Goal: Information Seeking & Learning: Learn about a topic

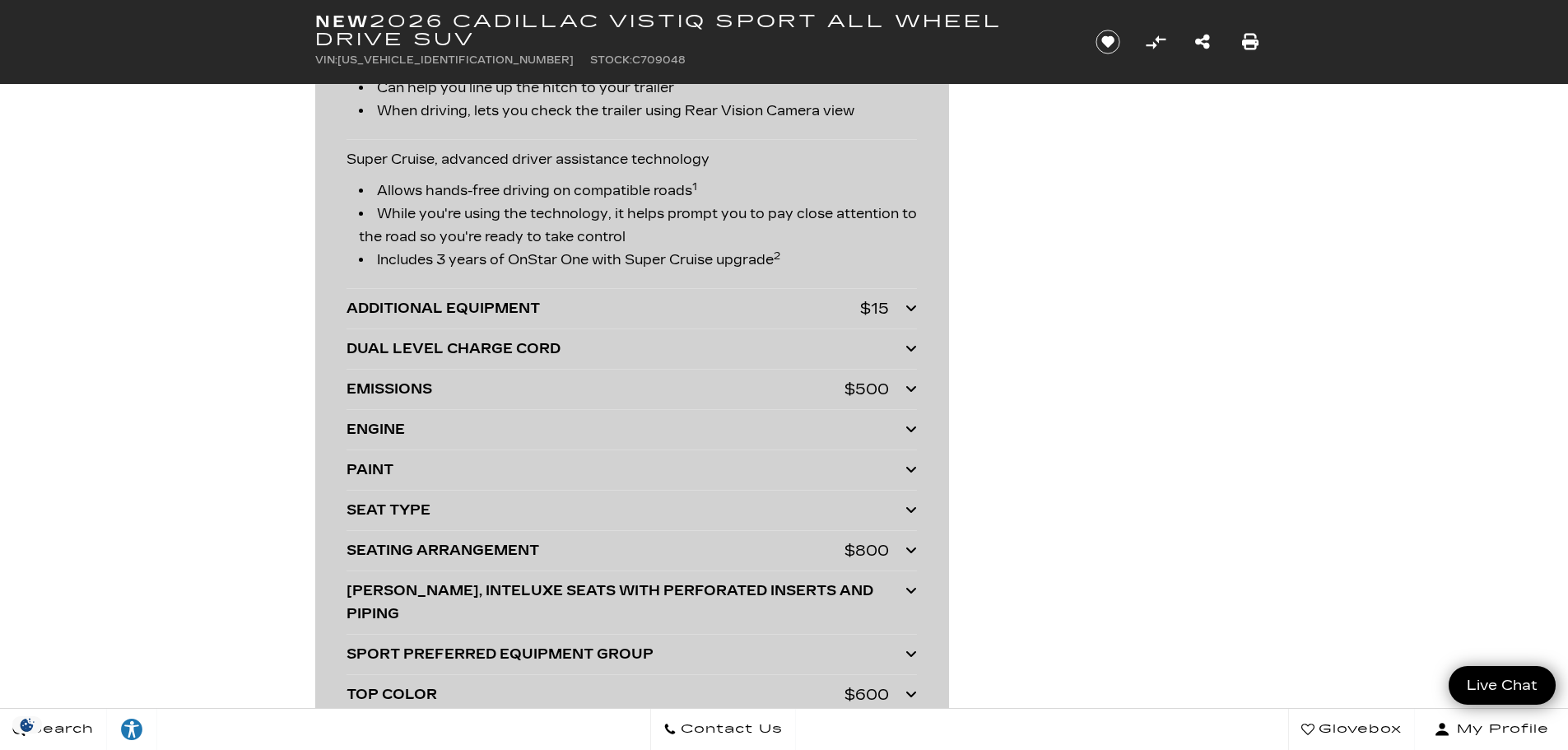
scroll to position [3459, 0]
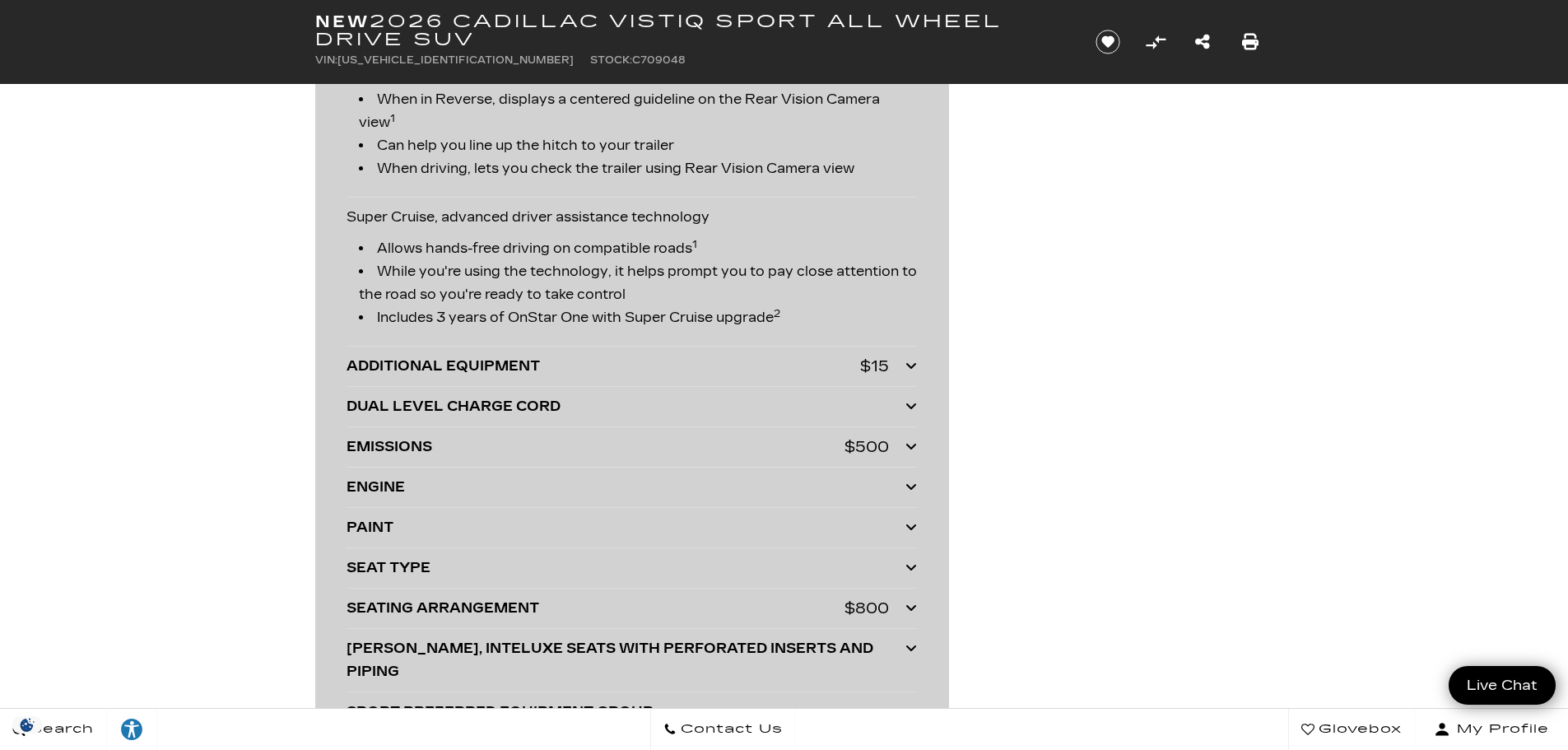
click at [915, 355] on div at bounding box center [911, 367] width 11 height 23
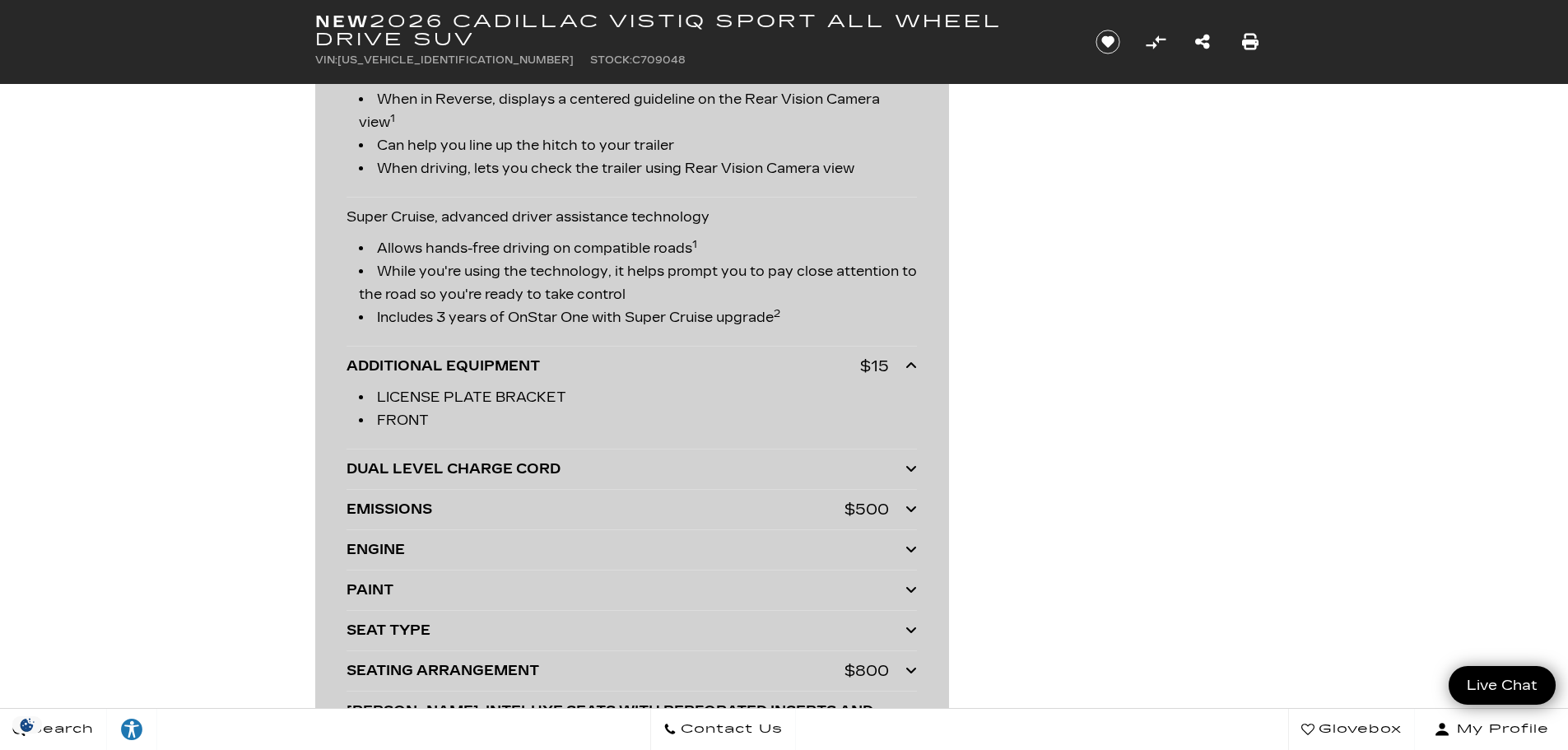
click at [914, 357] on div at bounding box center [911, 367] width 11 height 23
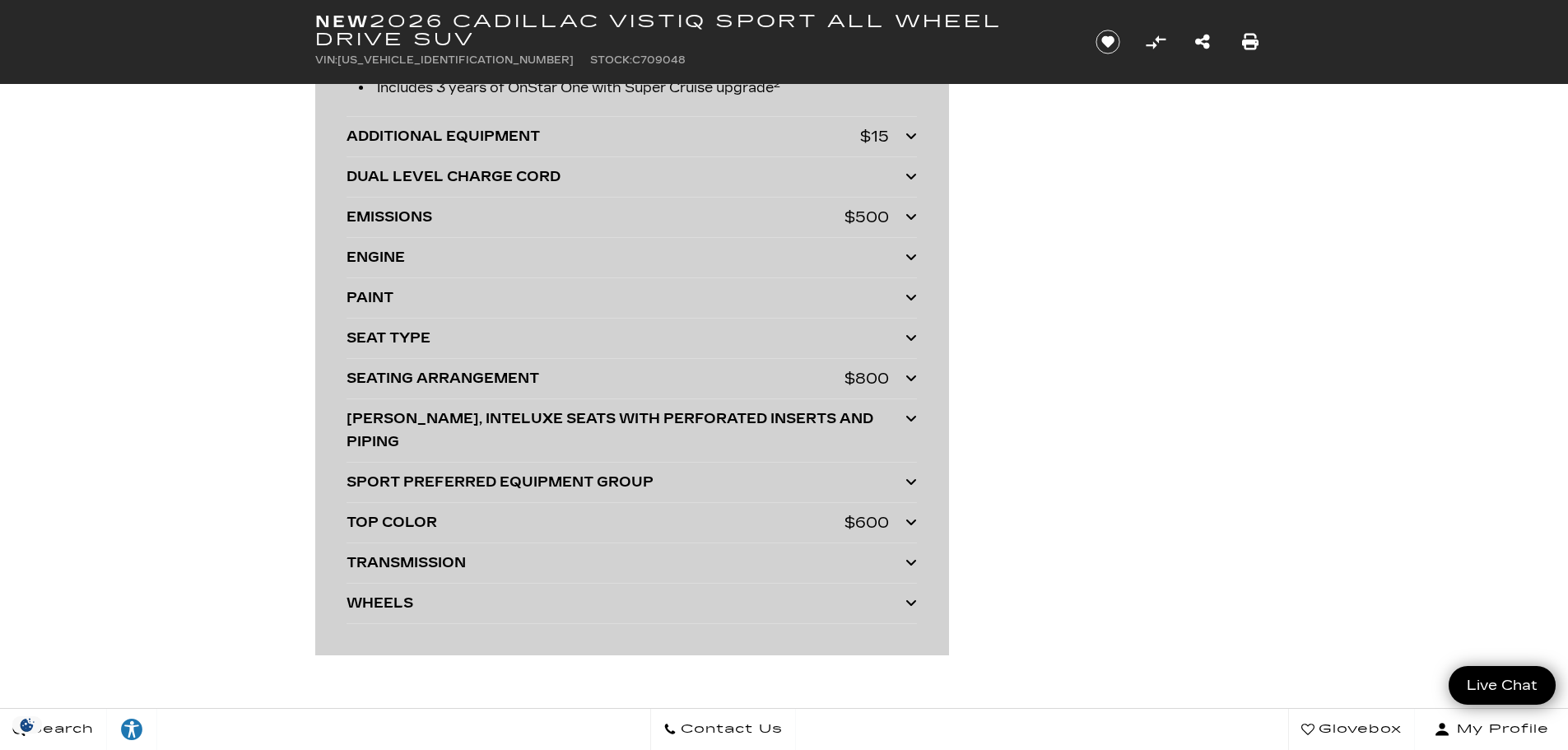
scroll to position [3705, 0]
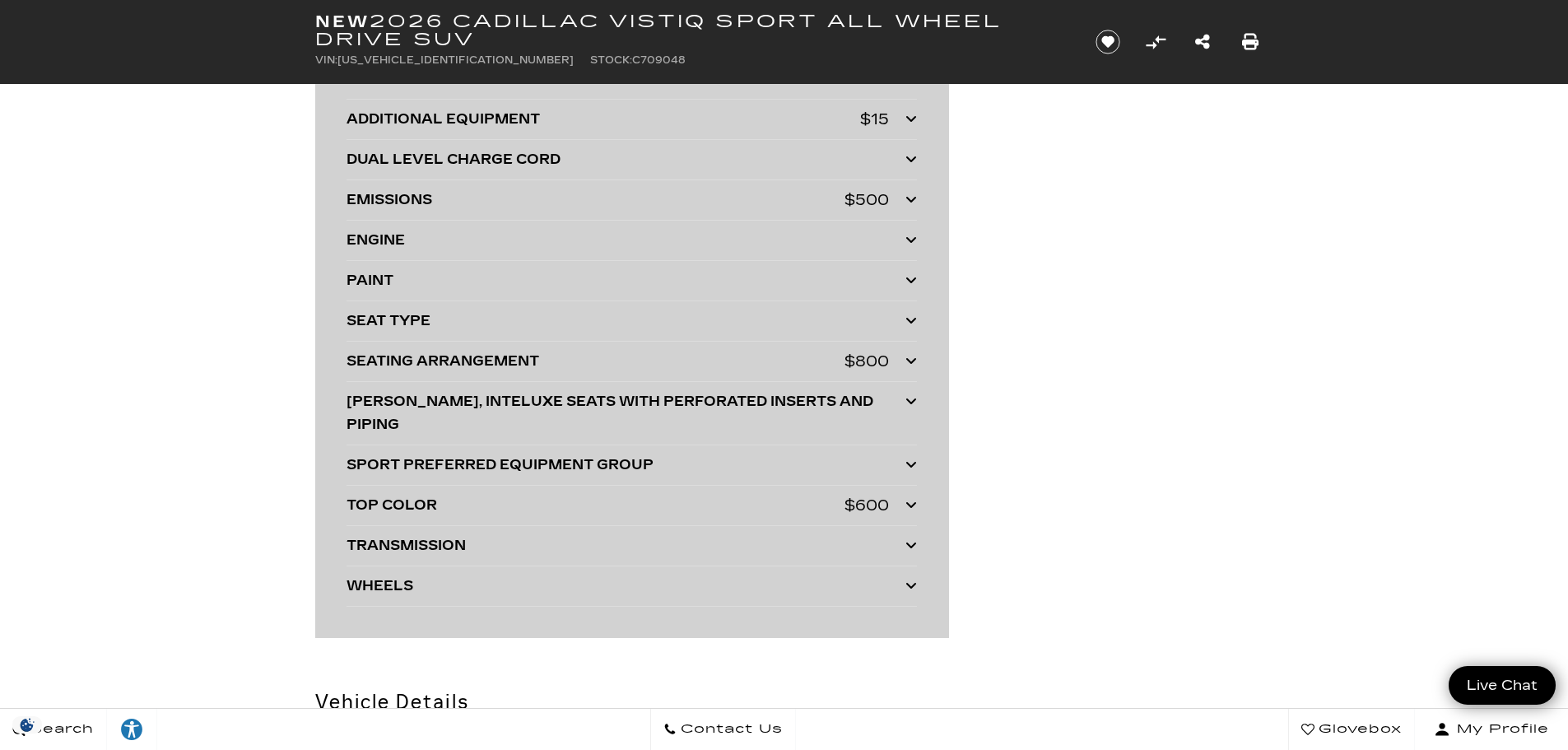
click at [914, 361] on icon at bounding box center [911, 361] width 11 height 13
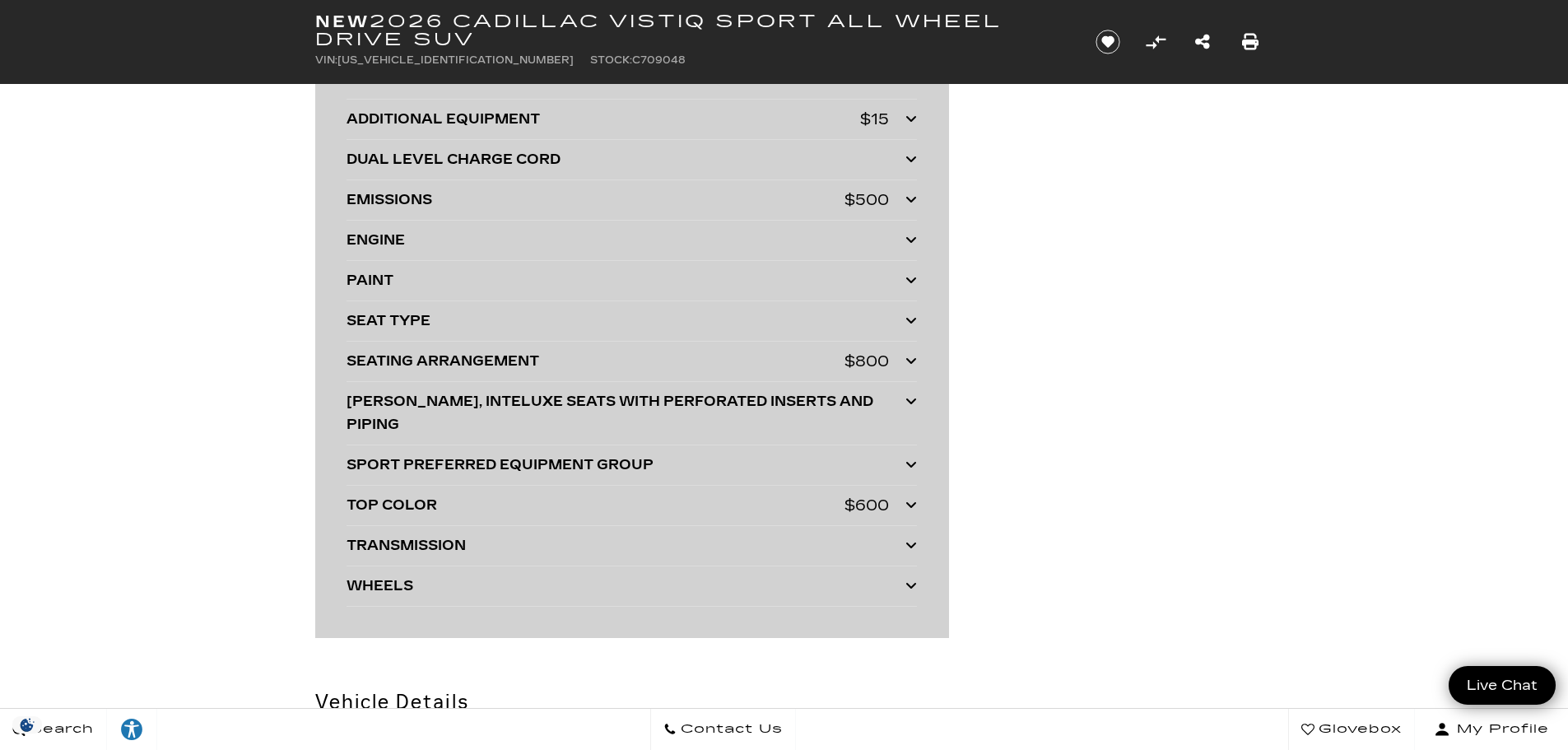
click at [914, 361] on icon at bounding box center [911, 361] width 11 height 13
click at [908, 360] on icon at bounding box center [911, 361] width 11 height 13
click at [786, 361] on div "SEATING ARRANGEMENT" at bounding box center [595, 361] width 498 height 23
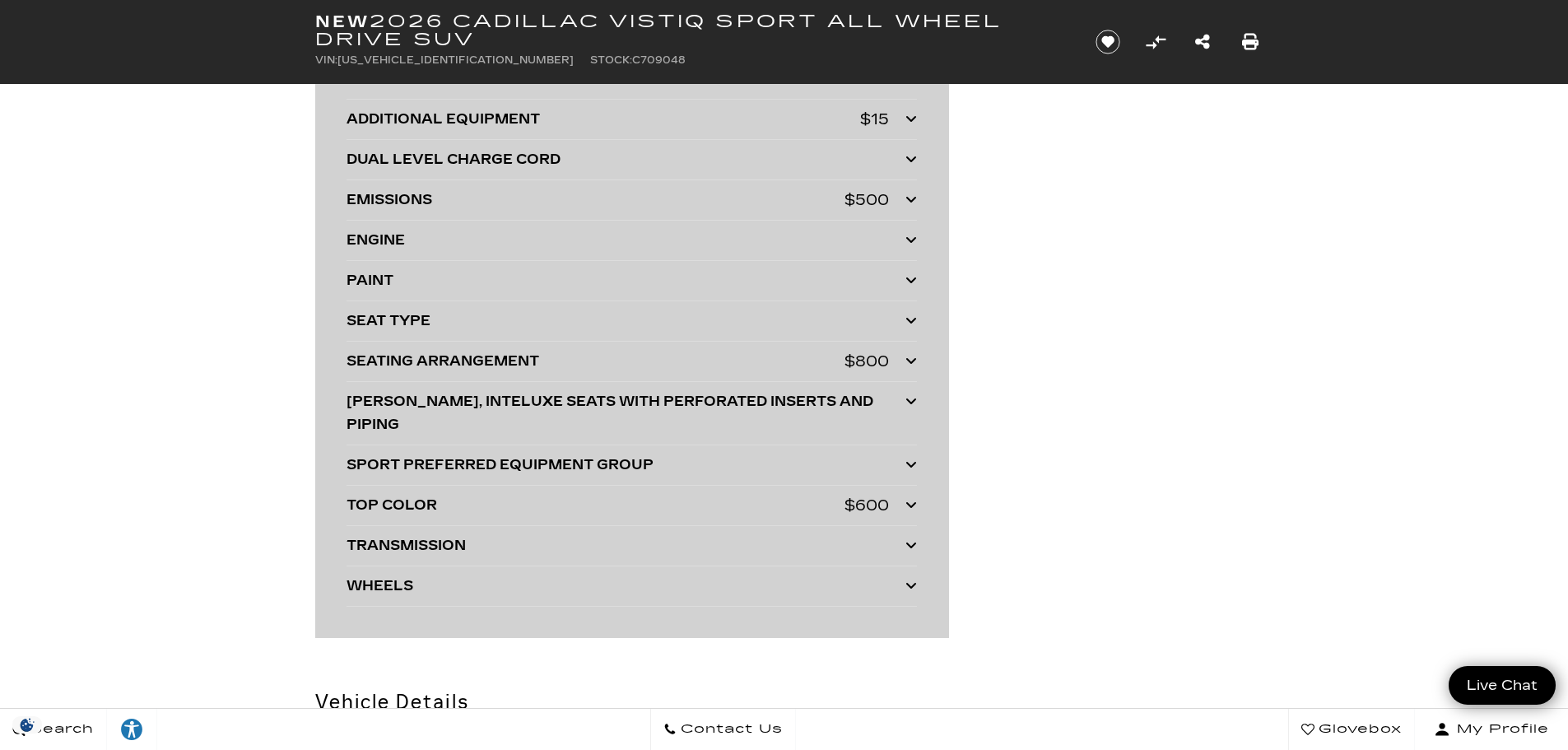
click at [903, 494] on div "TOP COLOR $600" at bounding box center [632, 506] width 570 height 23
click at [861, 494] on div "$600" at bounding box center [866, 506] width 45 height 23
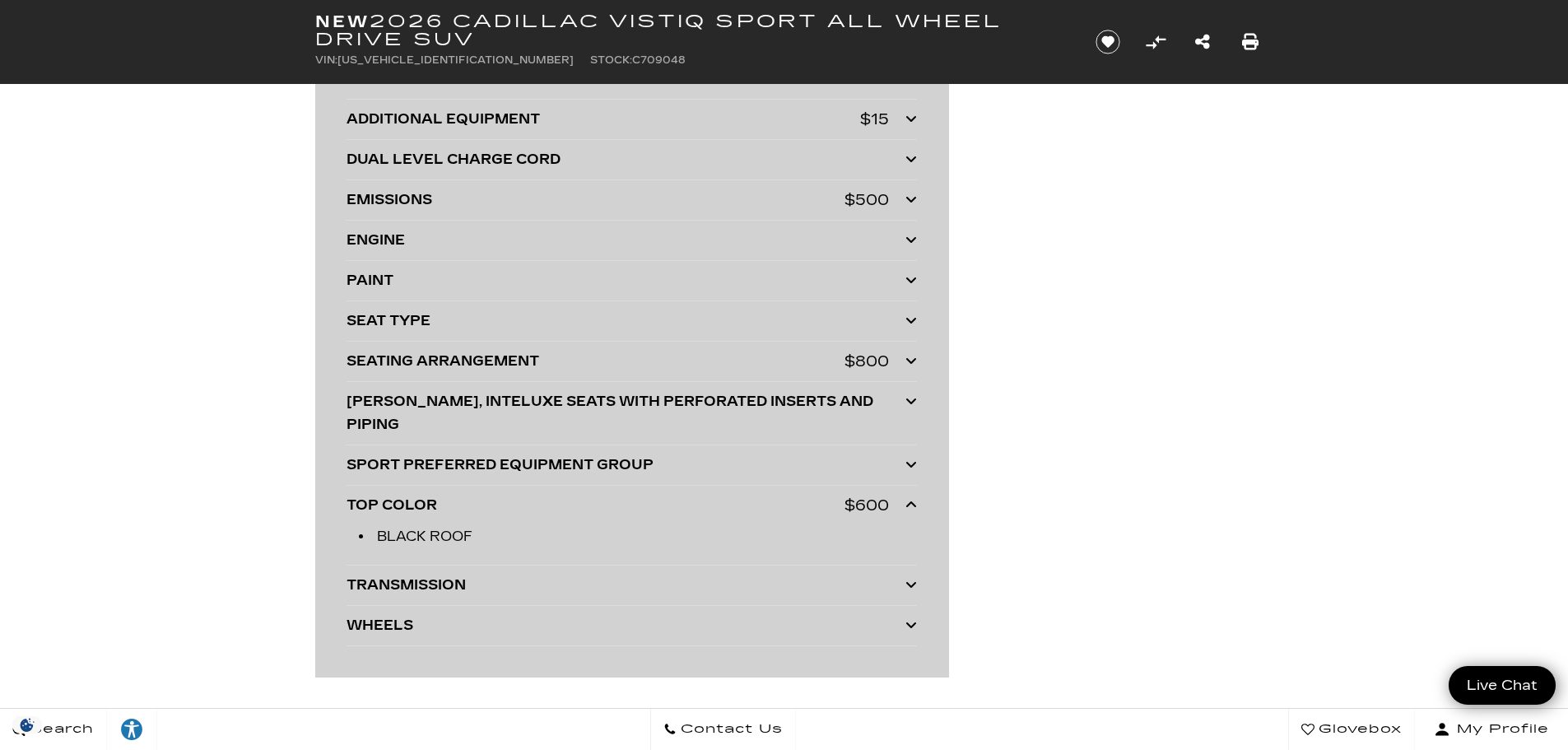
click at [863, 358] on div "$800" at bounding box center [866, 361] width 45 height 23
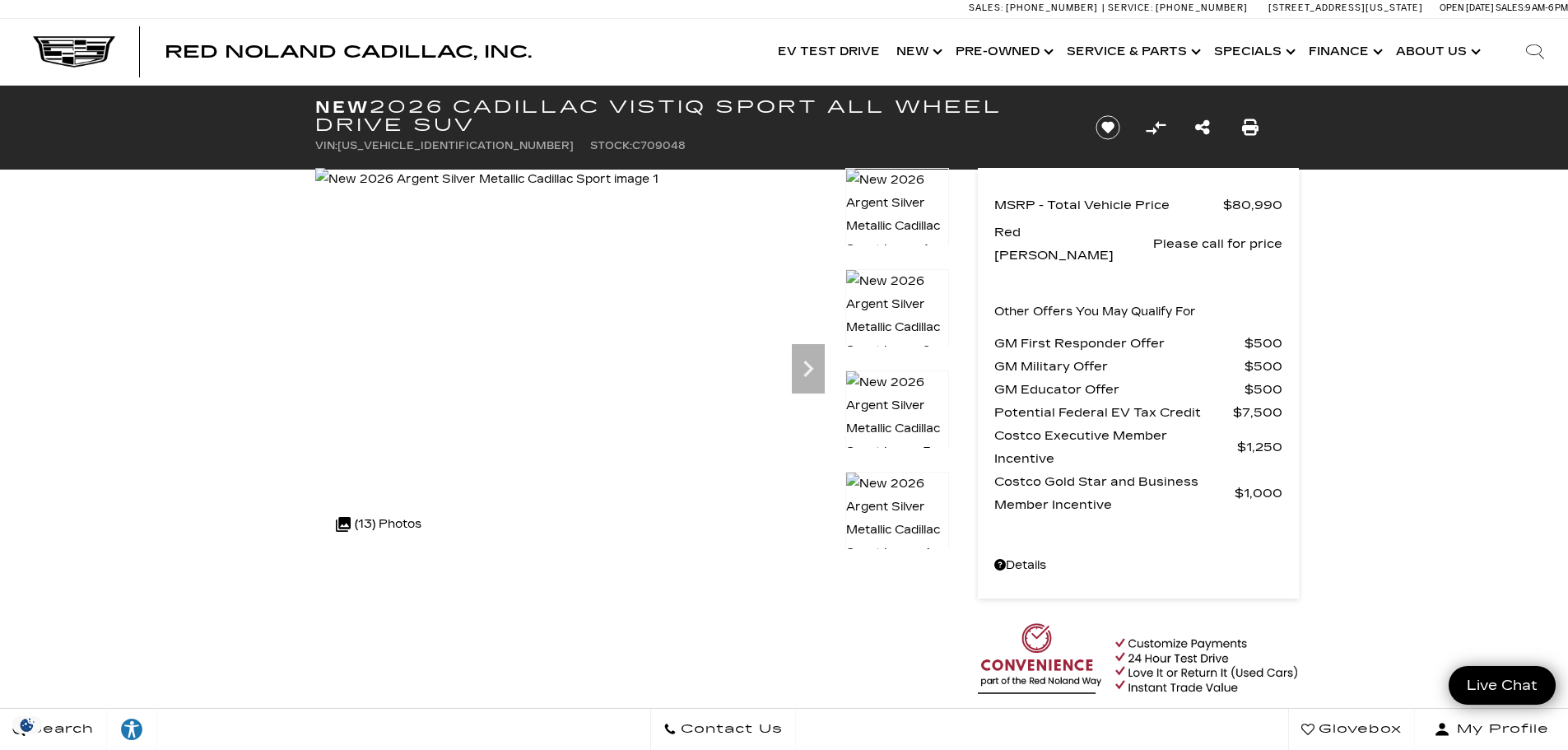
scroll to position [0, 0]
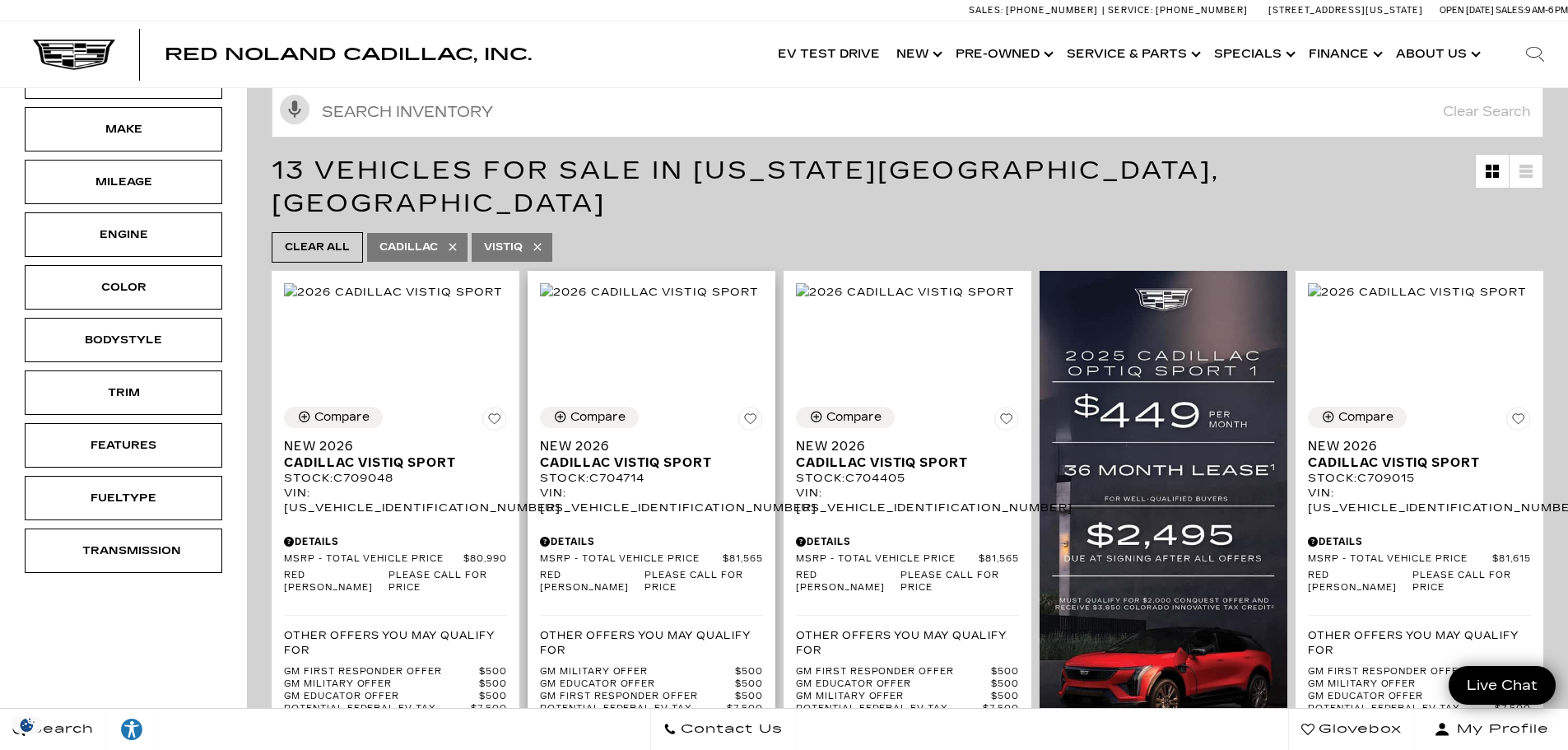
scroll to position [165, 0]
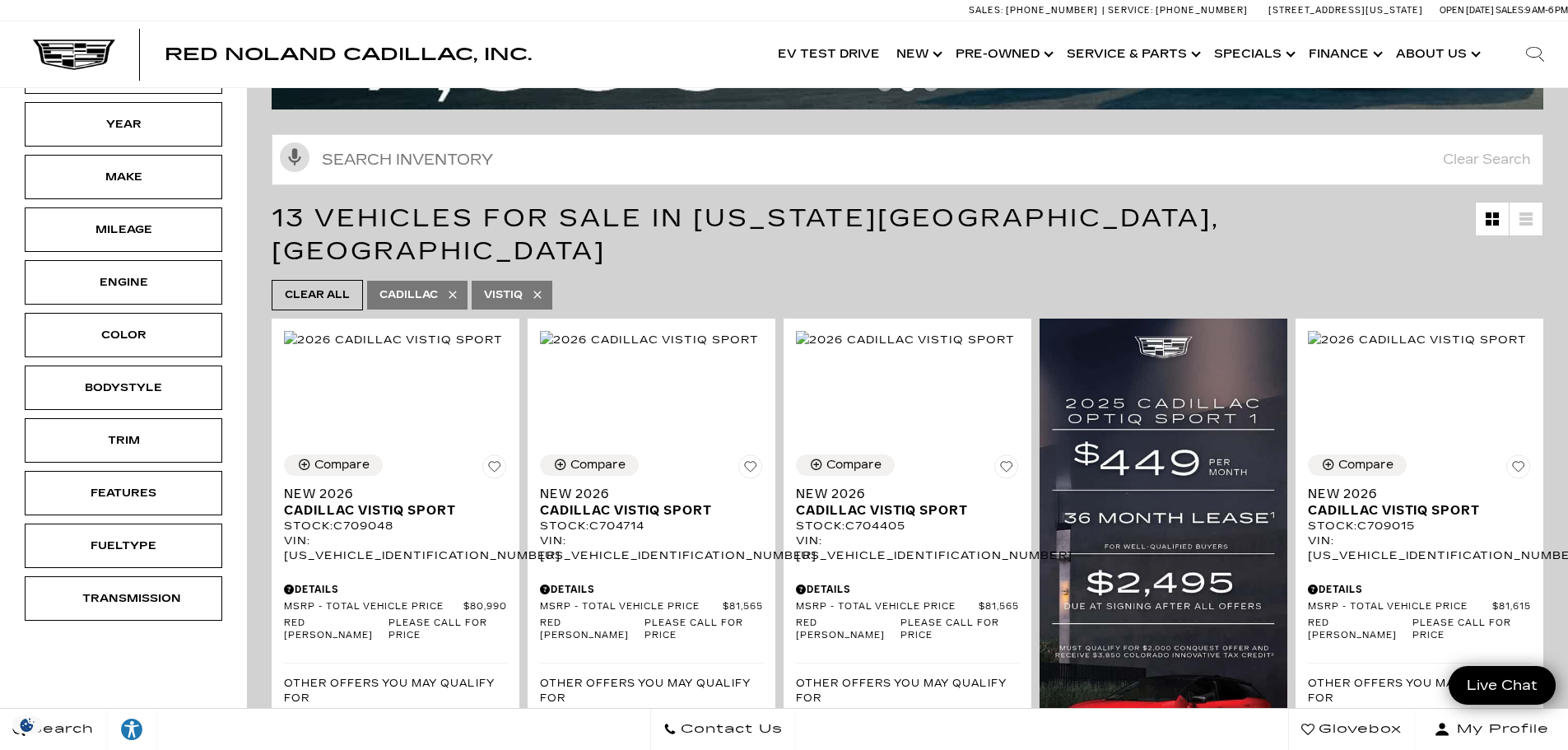
click at [535, 288] on icon at bounding box center [537, 294] width 13 height 13
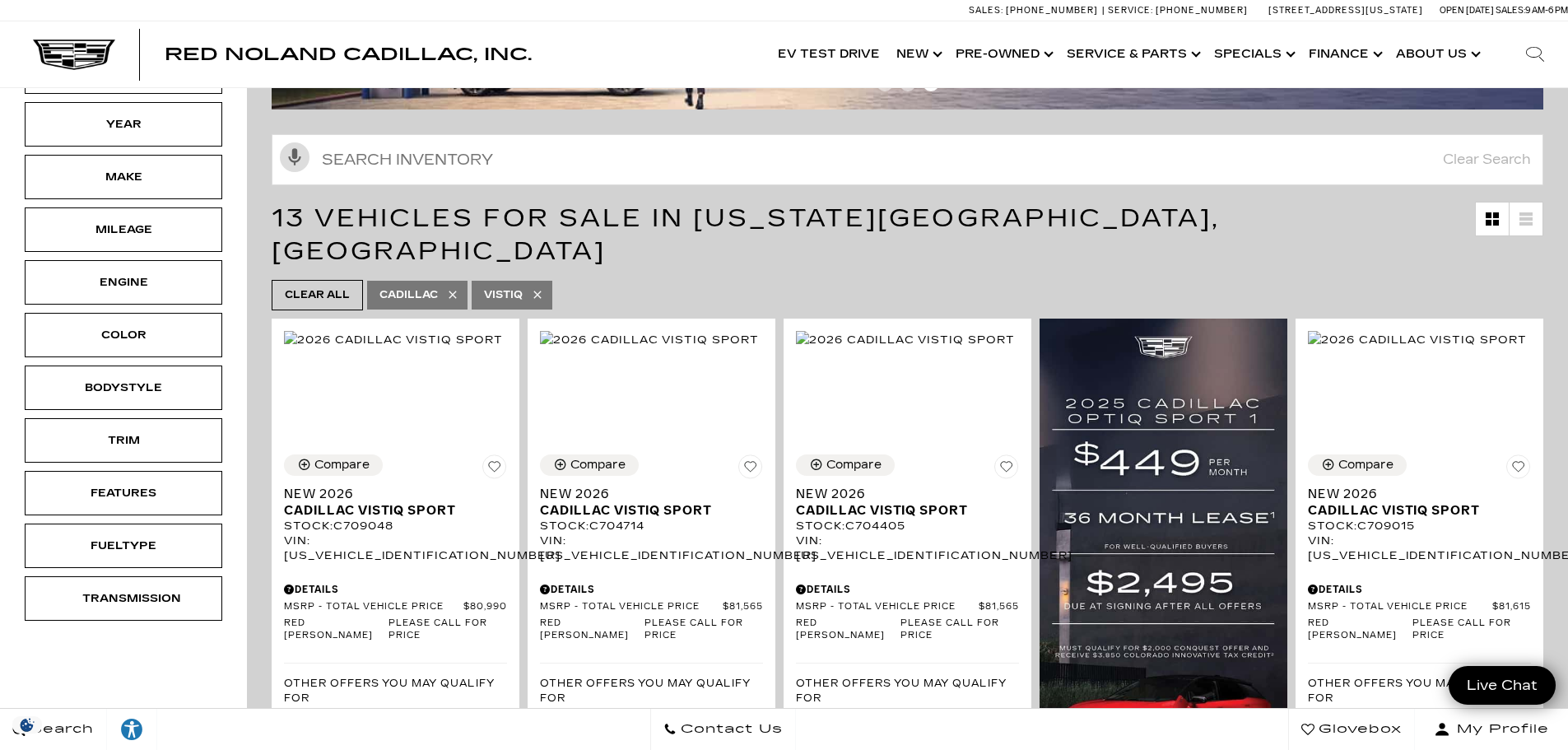
type input "$44,684"
type input "$179,434"
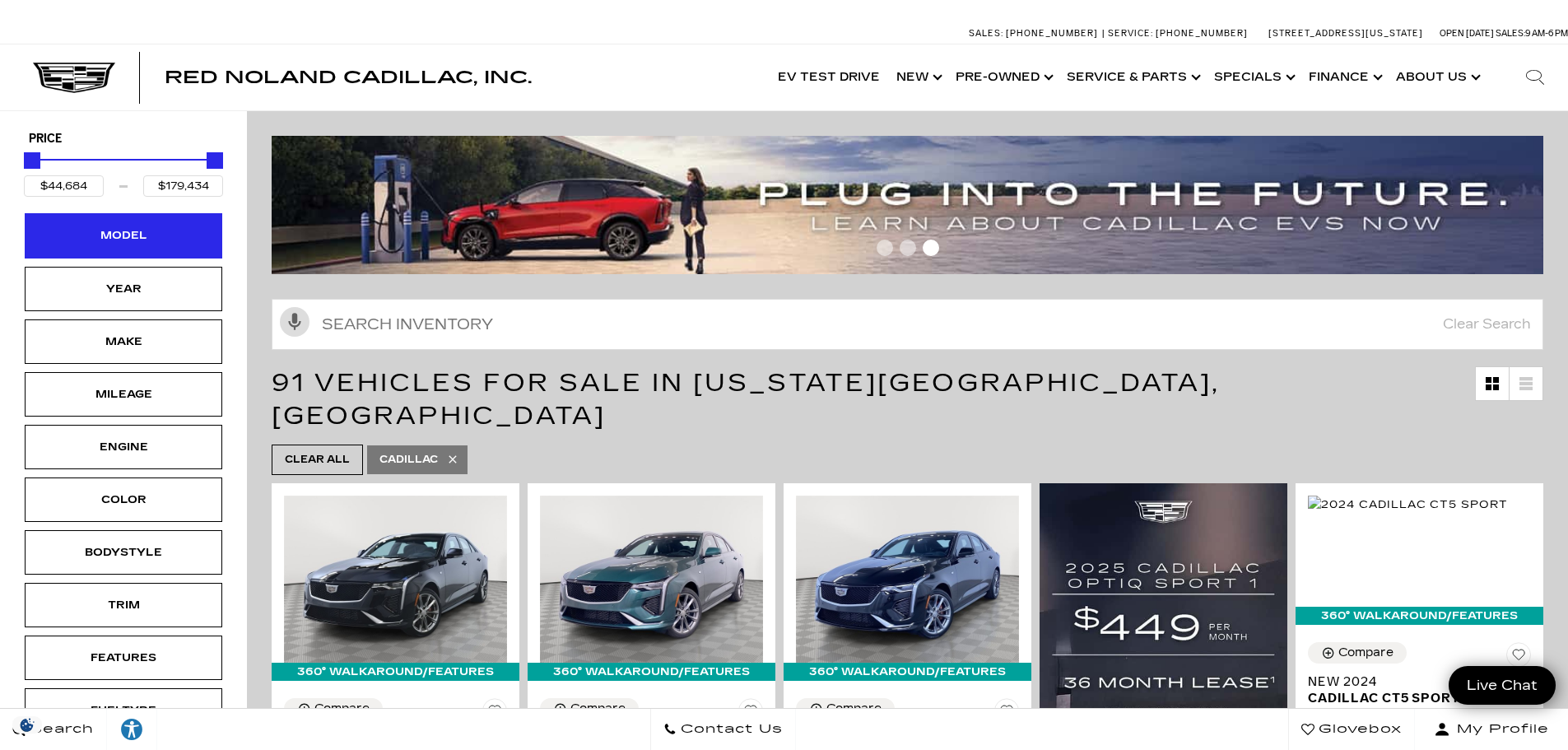
click at [159, 246] on div "Model" at bounding box center [123, 235] width 198 height 45
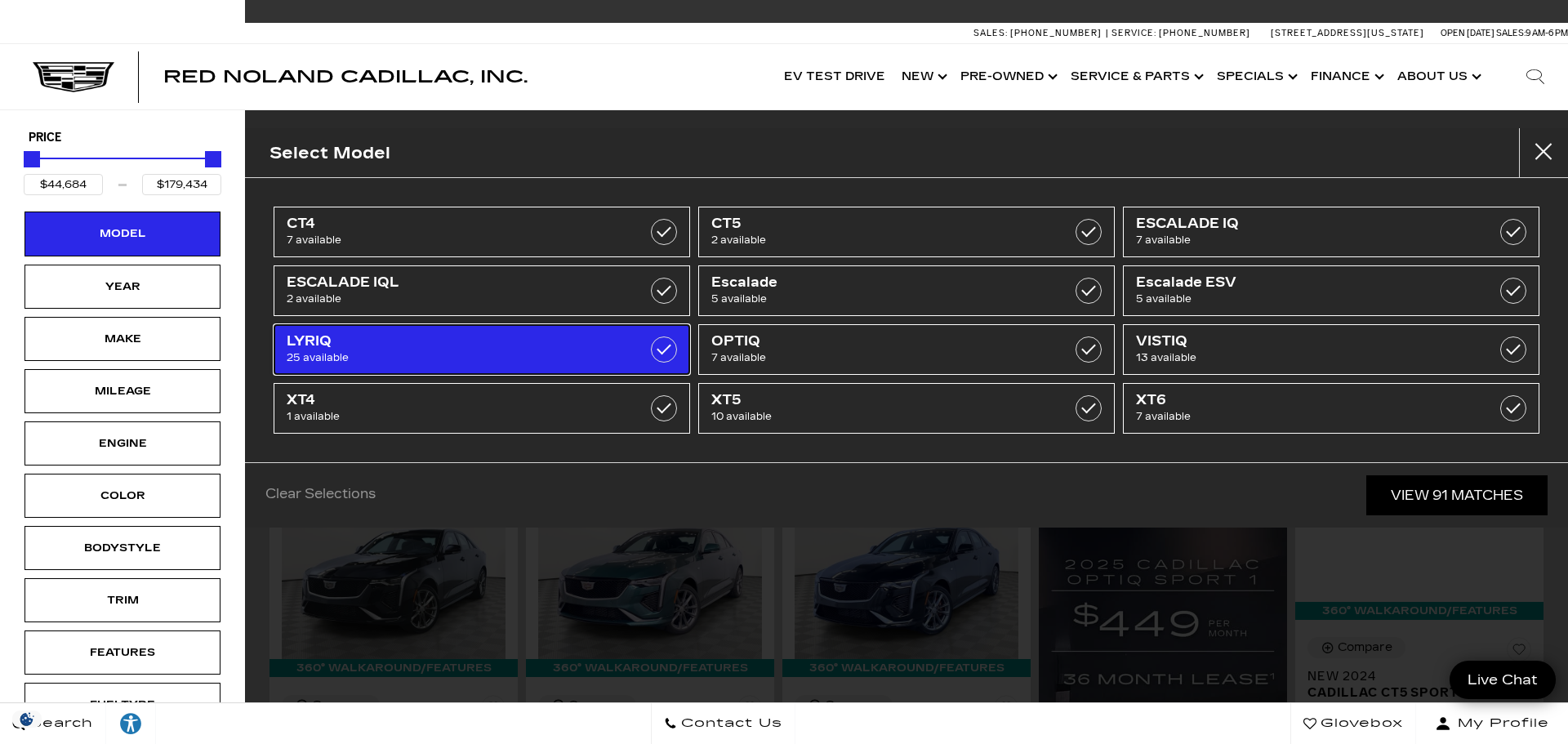
click at [551, 333] on span "LYRIQ" at bounding box center [452, 341] width 332 height 16
type input "$60,446"
type input "$91,110"
checkbox input "true"
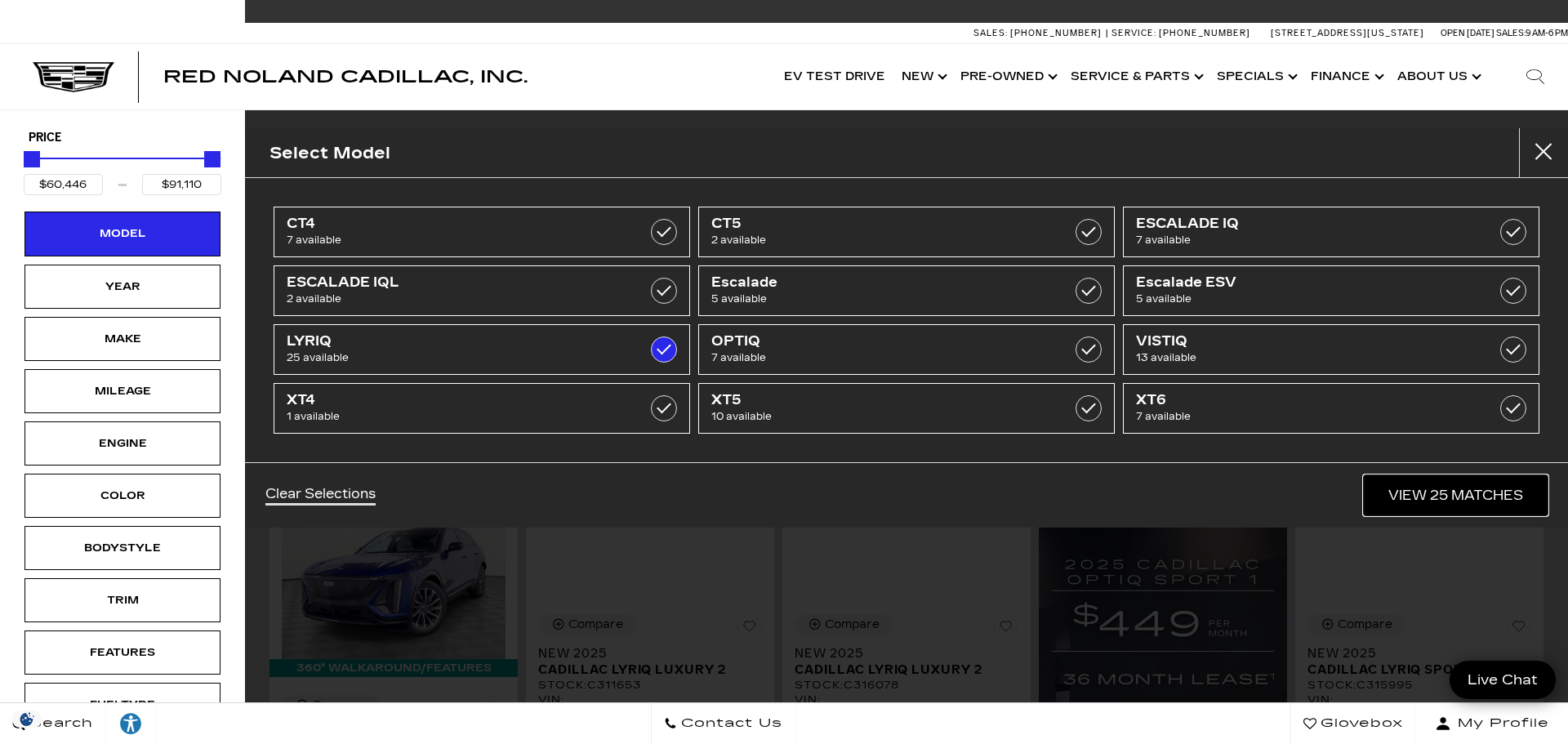
click at [1499, 487] on link "View 25 Matches" at bounding box center [1456, 496] width 184 height 40
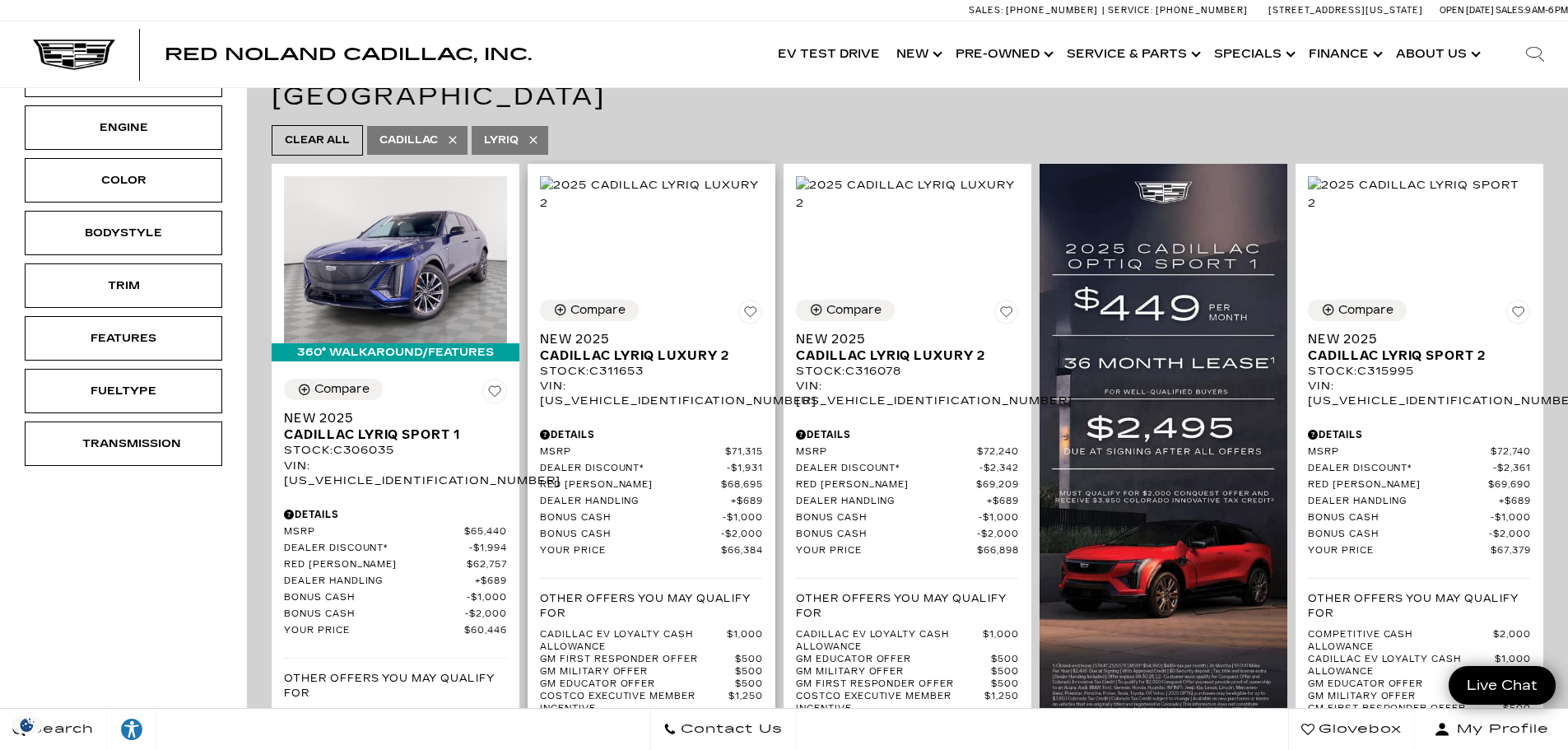
scroll to position [329, 0]
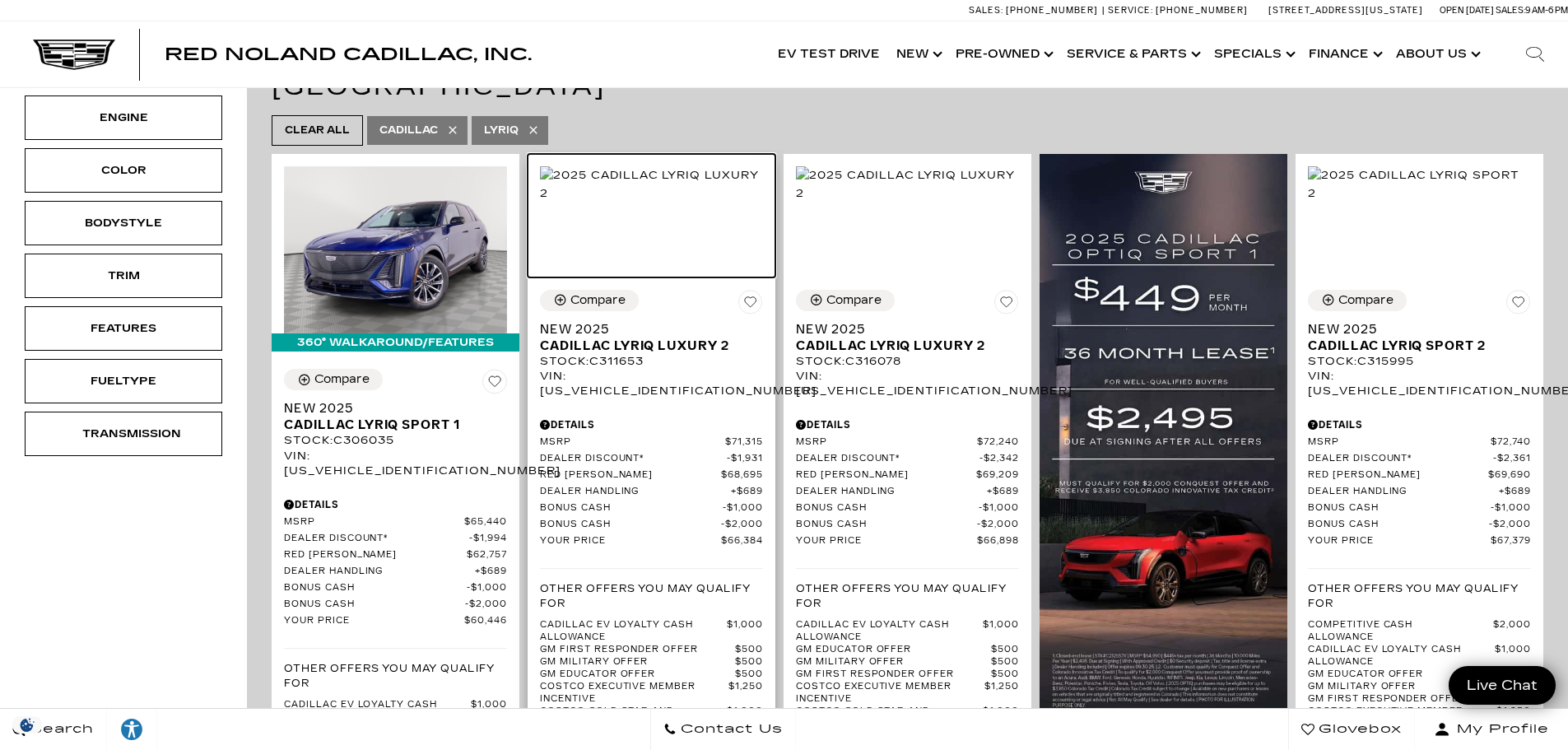
click at [651, 202] on img at bounding box center [651, 184] width 223 height 36
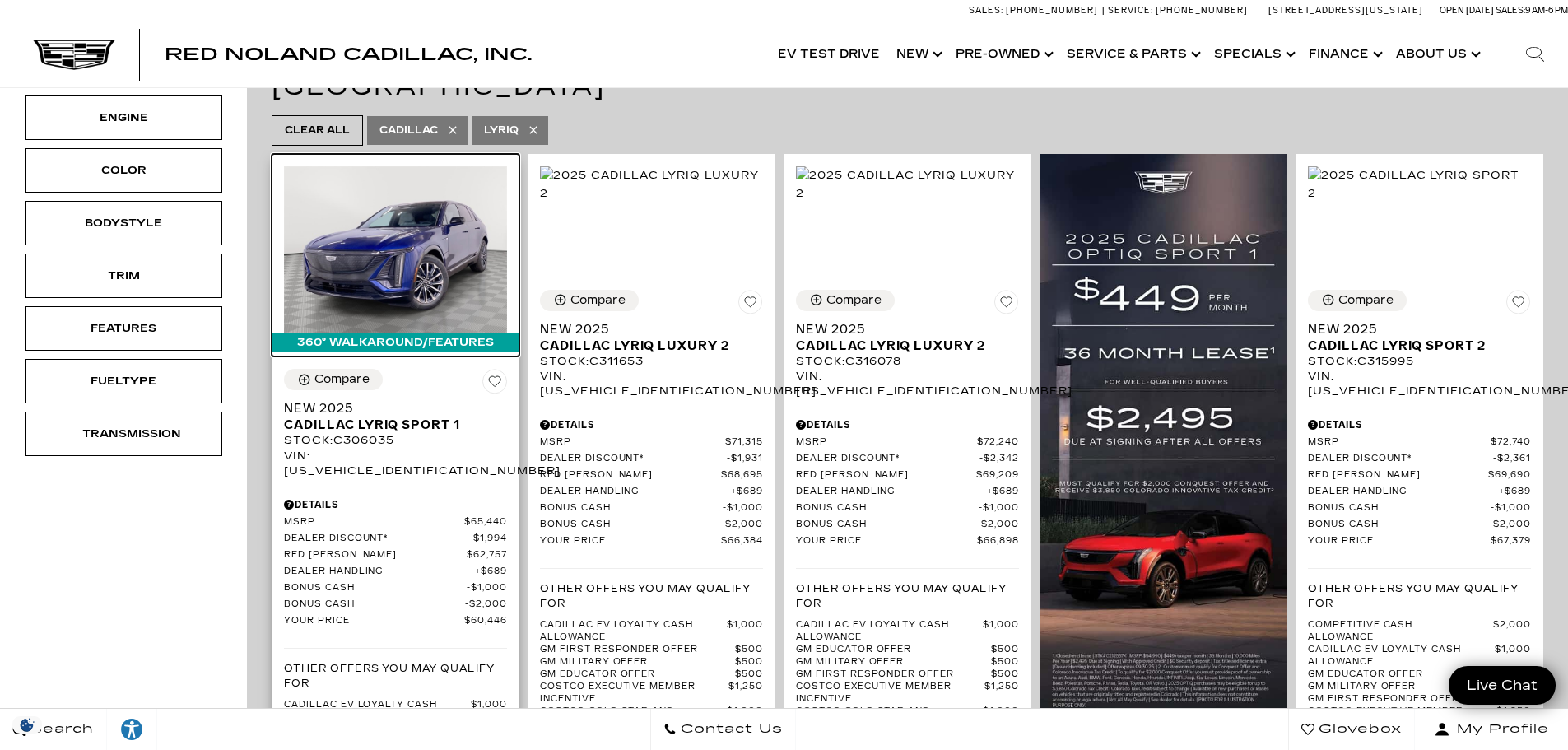
click at [450, 239] on img at bounding box center [396, 249] width 223 height 167
click at [448, 240] on img at bounding box center [396, 249] width 223 height 167
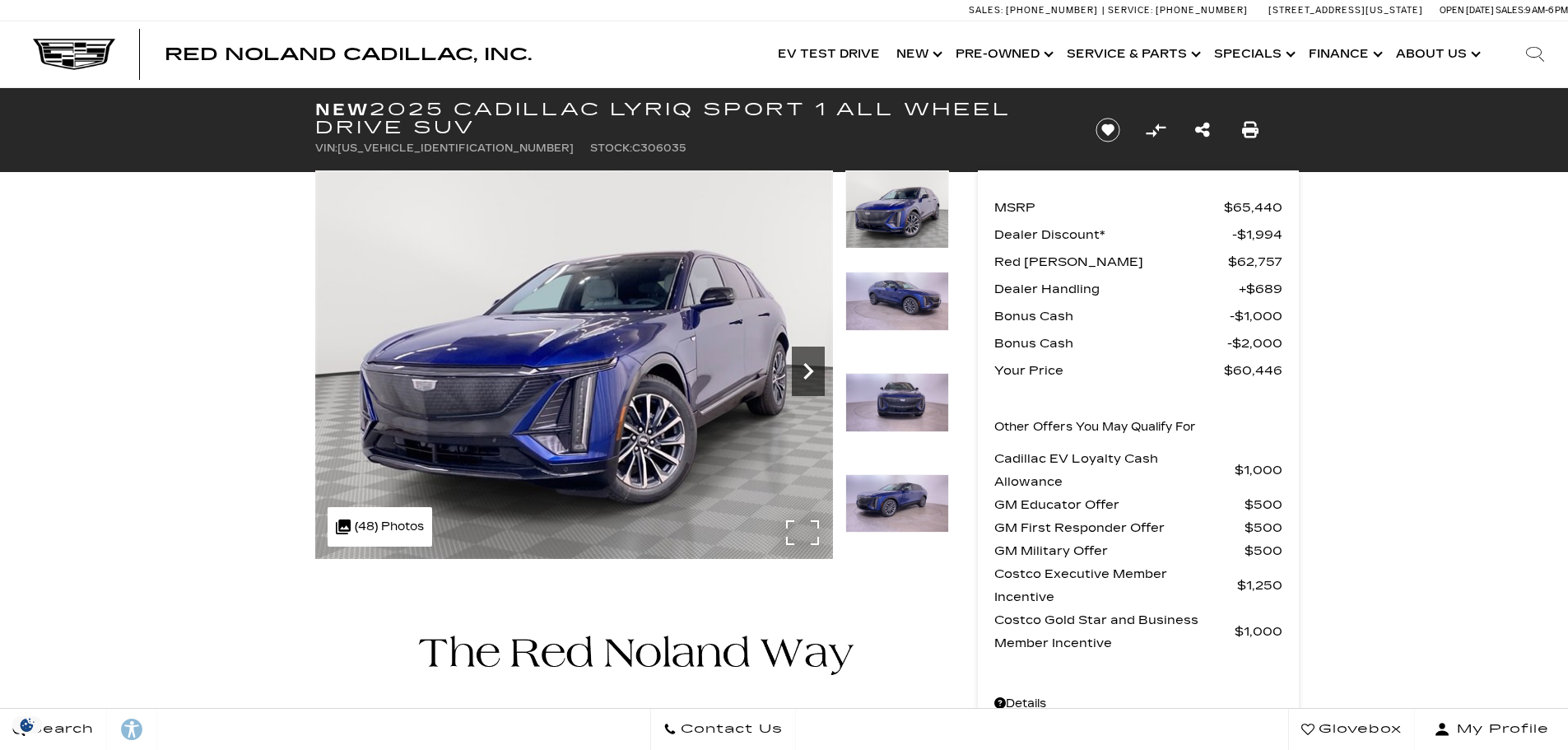
click at [812, 372] on icon "Next" at bounding box center [808, 371] width 10 height 17
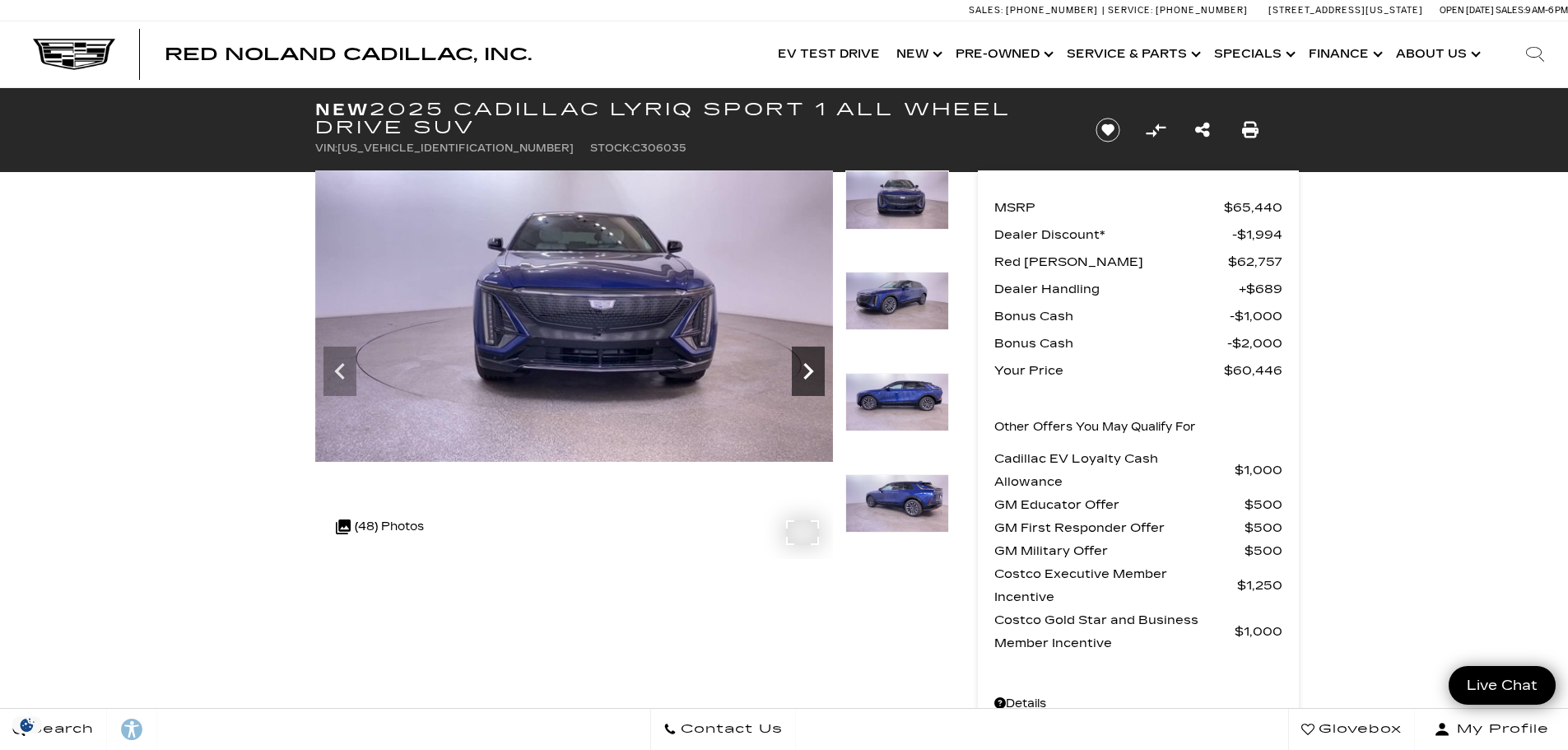
click at [813, 372] on icon "Next" at bounding box center [808, 371] width 10 height 17
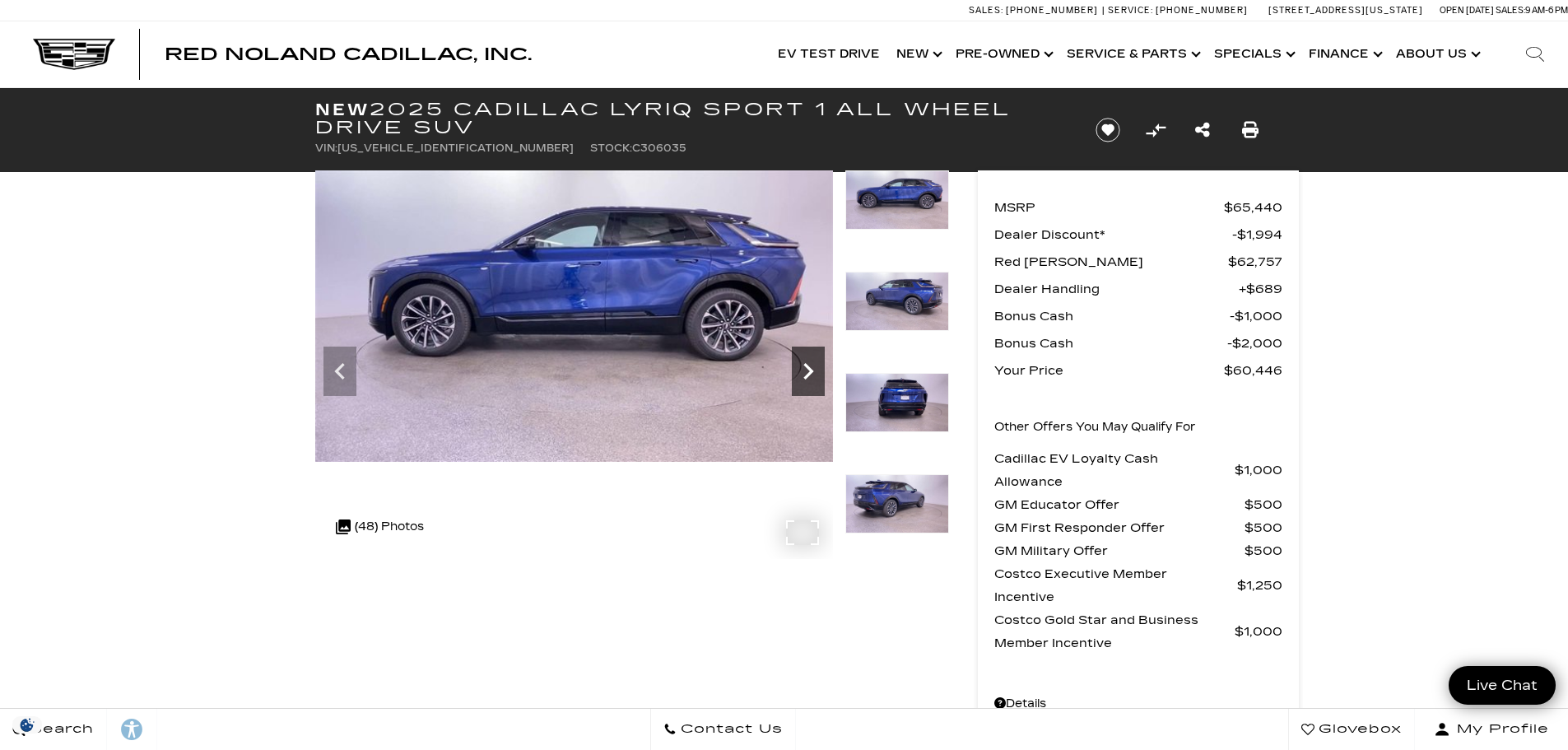
click at [808, 367] on icon "Next" at bounding box center [808, 371] width 10 height 17
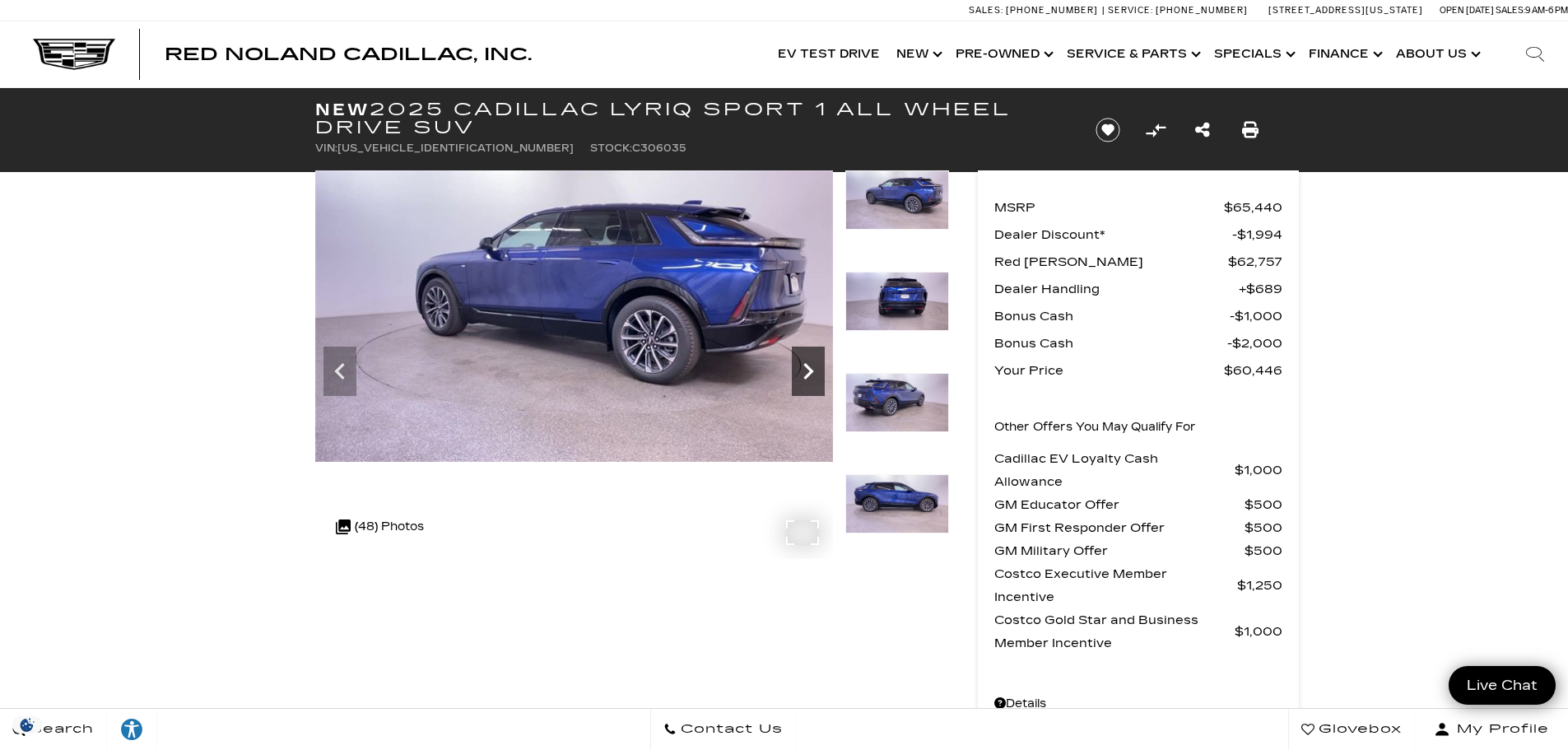
click at [808, 367] on icon "Next" at bounding box center [808, 371] width 10 height 17
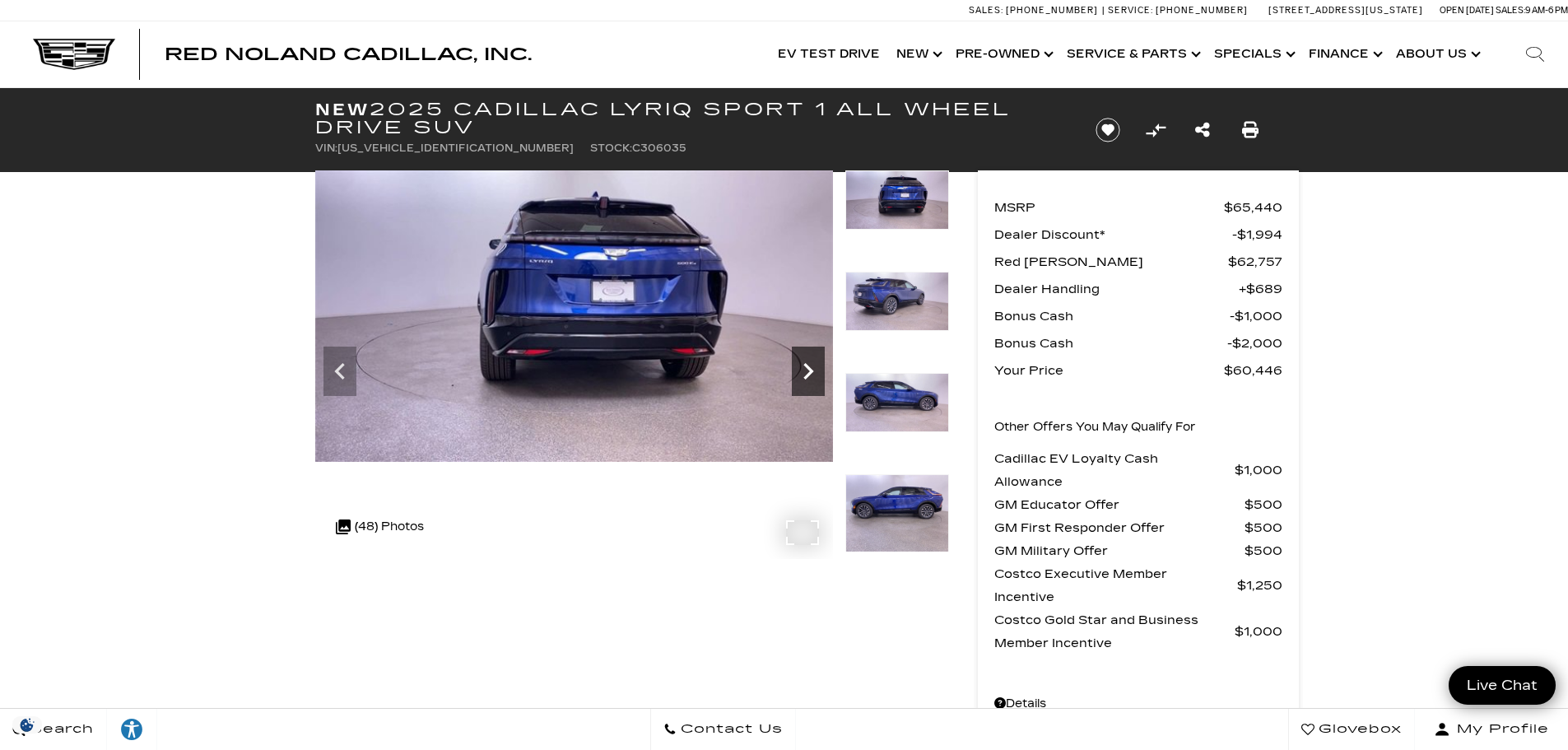
click at [808, 367] on icon "Next" at bounding box center [808, 371] width 10 height 17
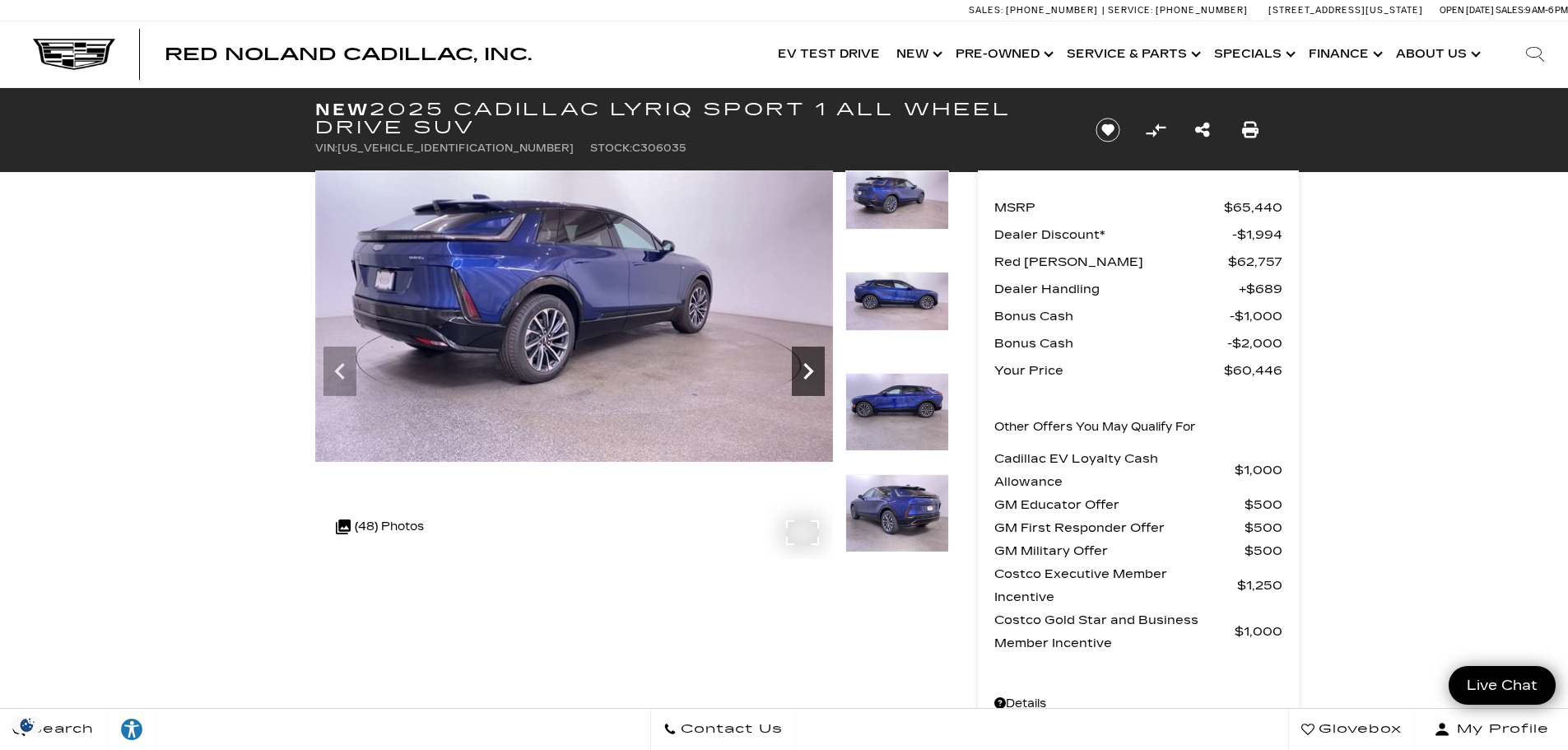
click at [808, 367] on icon "Next" at bounding box center [808, 371] width 10 height 17
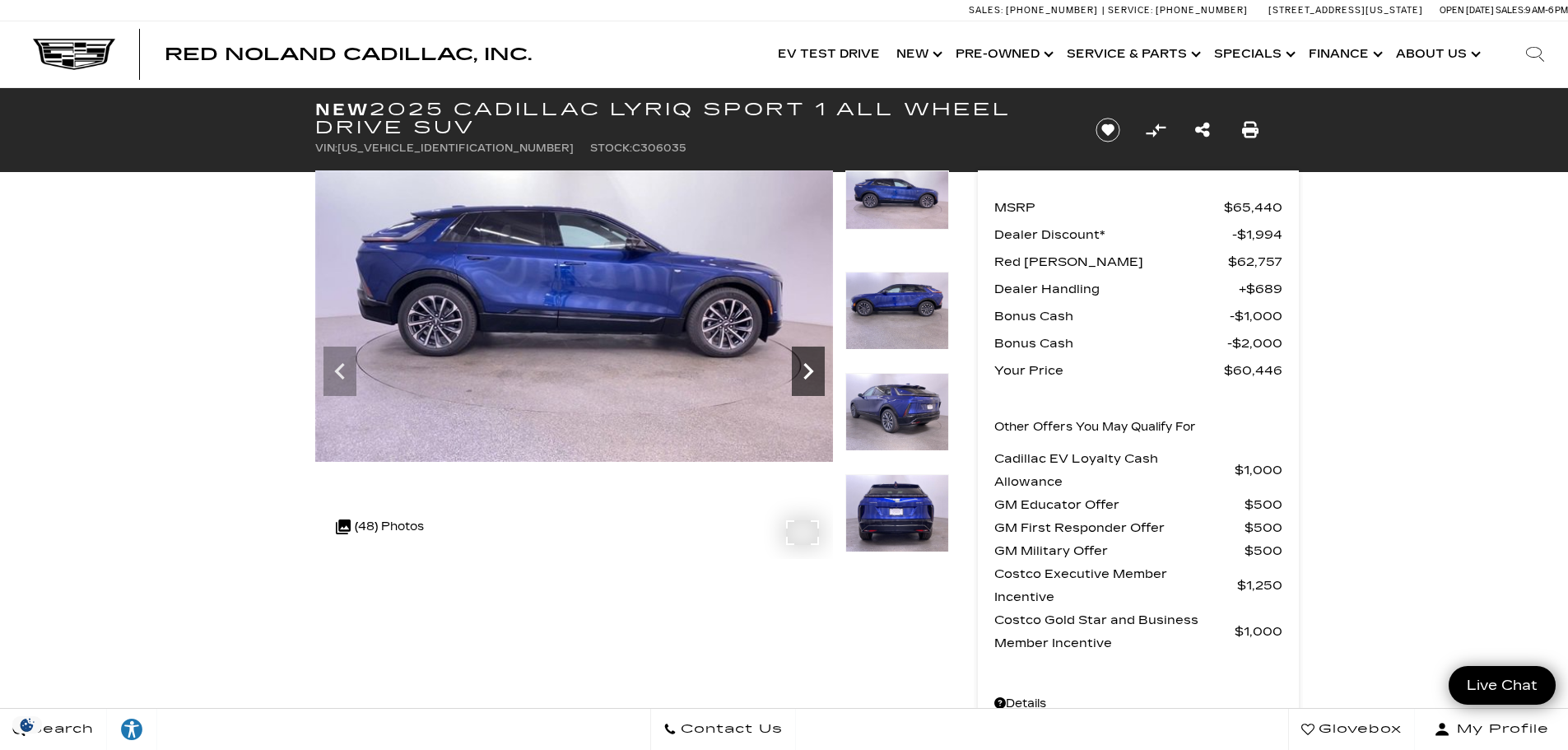
click at [808, 367] on icon "Next" at bounding box center [808, 371] width 10 height 17
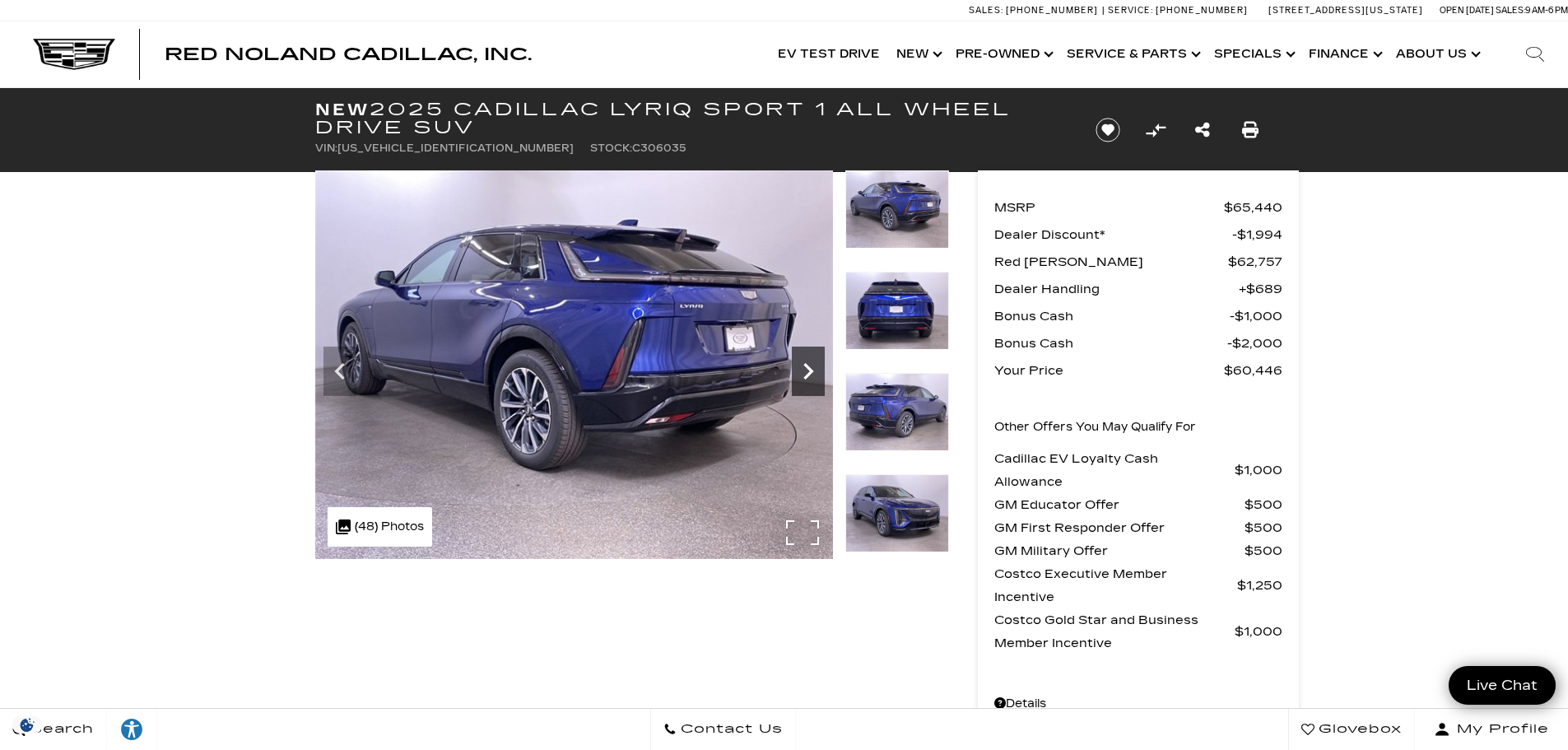
click at [812, 370] on icon "Next" at bounding box center [808, 371] width 10 height 17
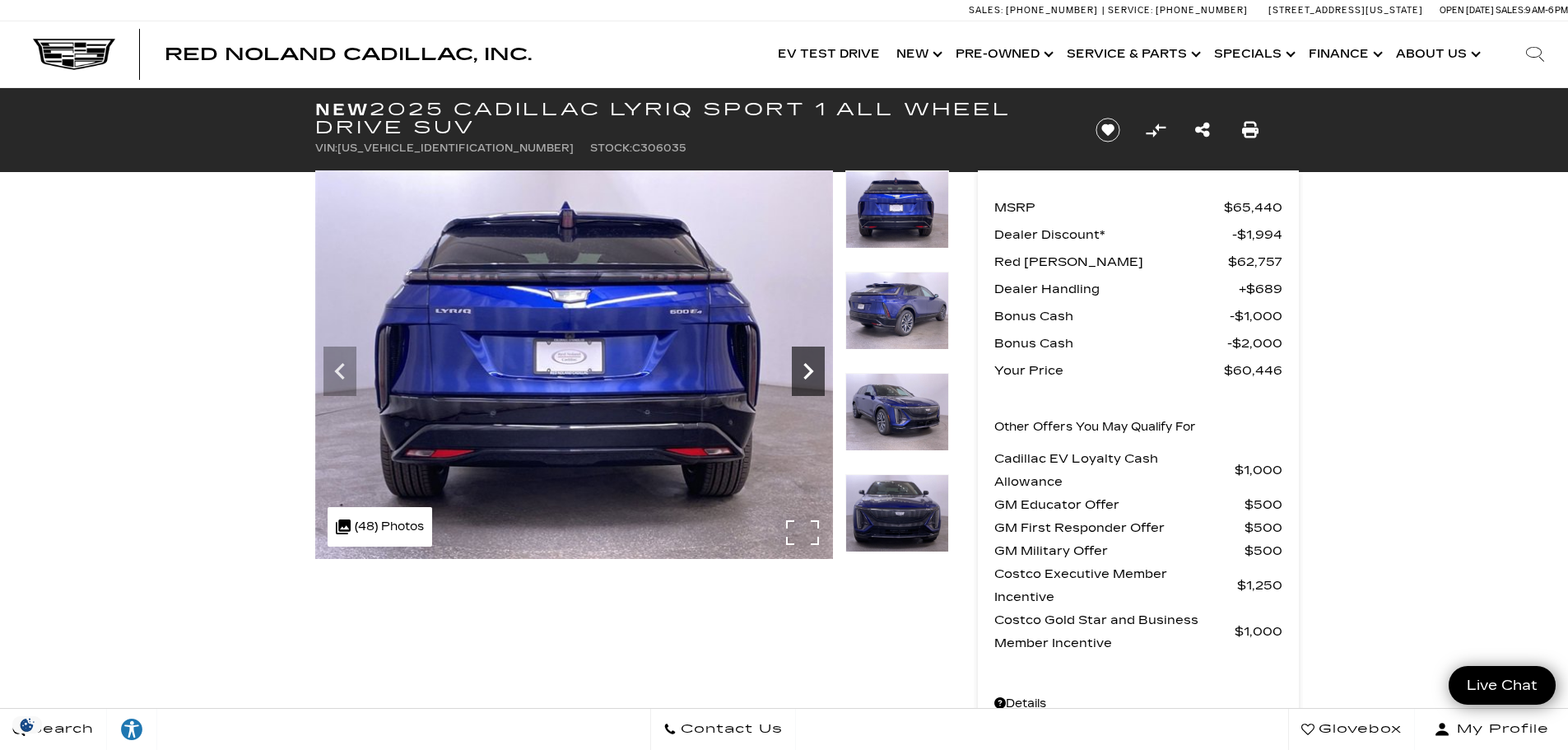
click at [812, 371] on icon "Next" at bounding box center [808, 371] width 10 height 17
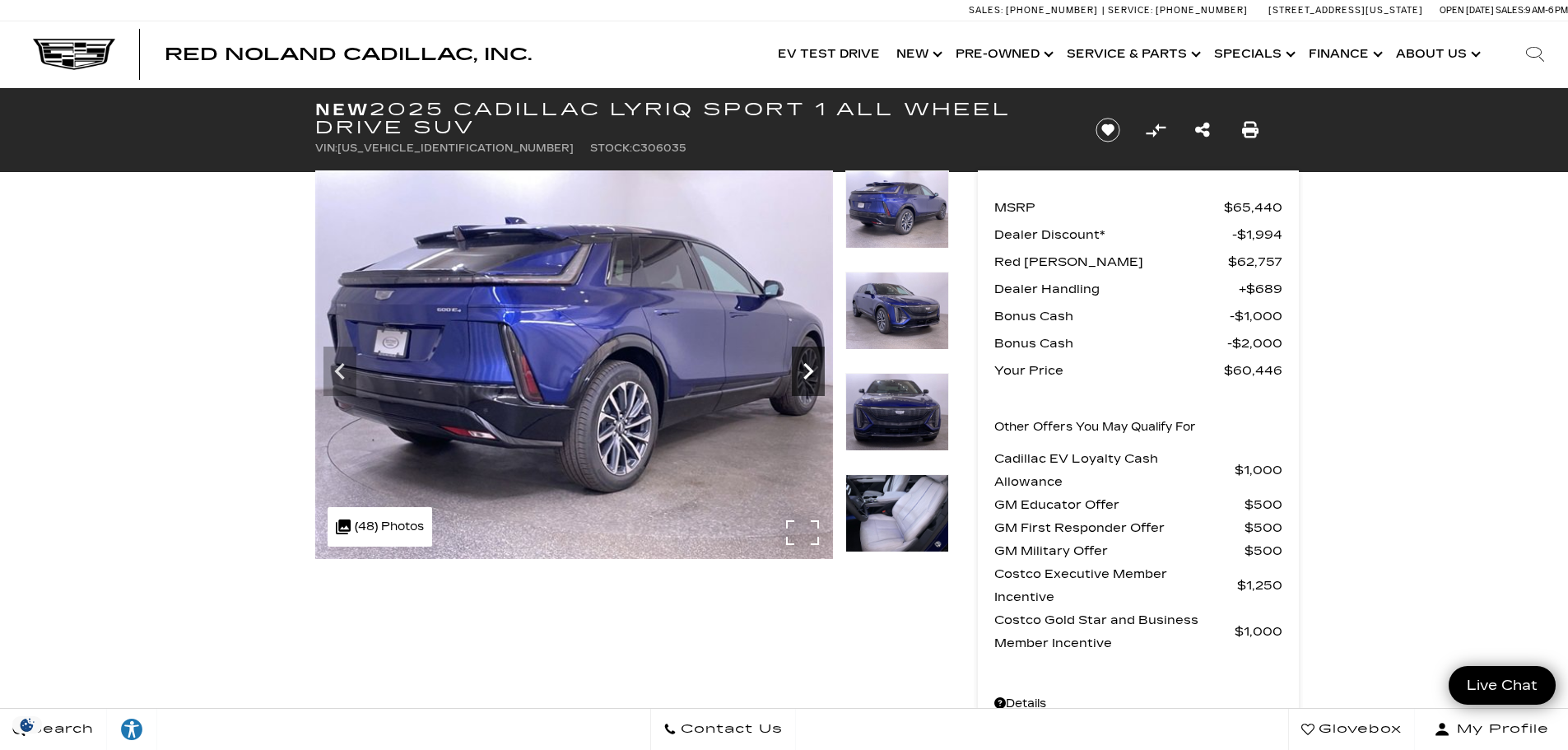
click at [812, 371] on icon "Next" at bounding box center [808, 371] width 10 height 17
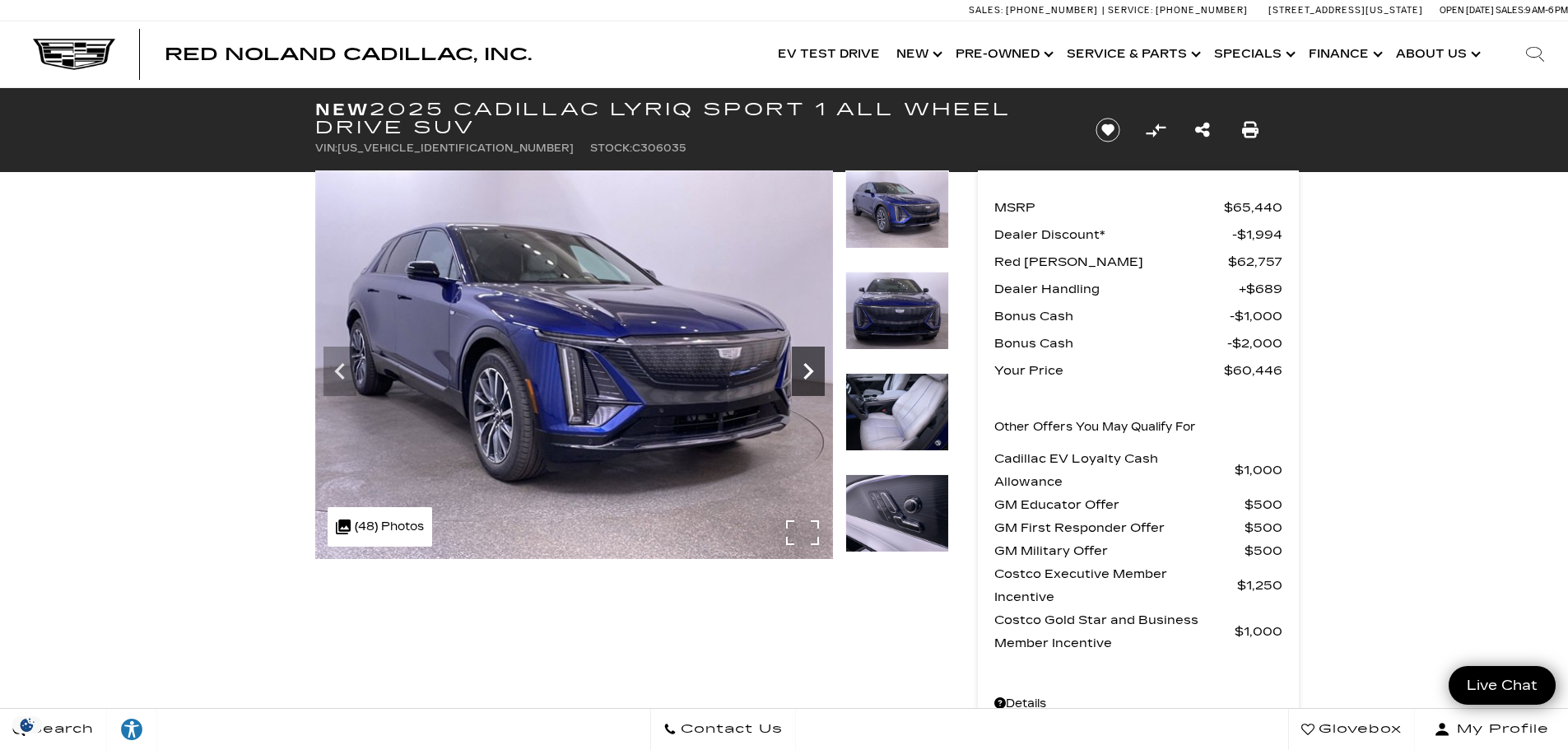
click at [812, 371] on icon "Next" at bounding box center [808, 371] width 10 height 17
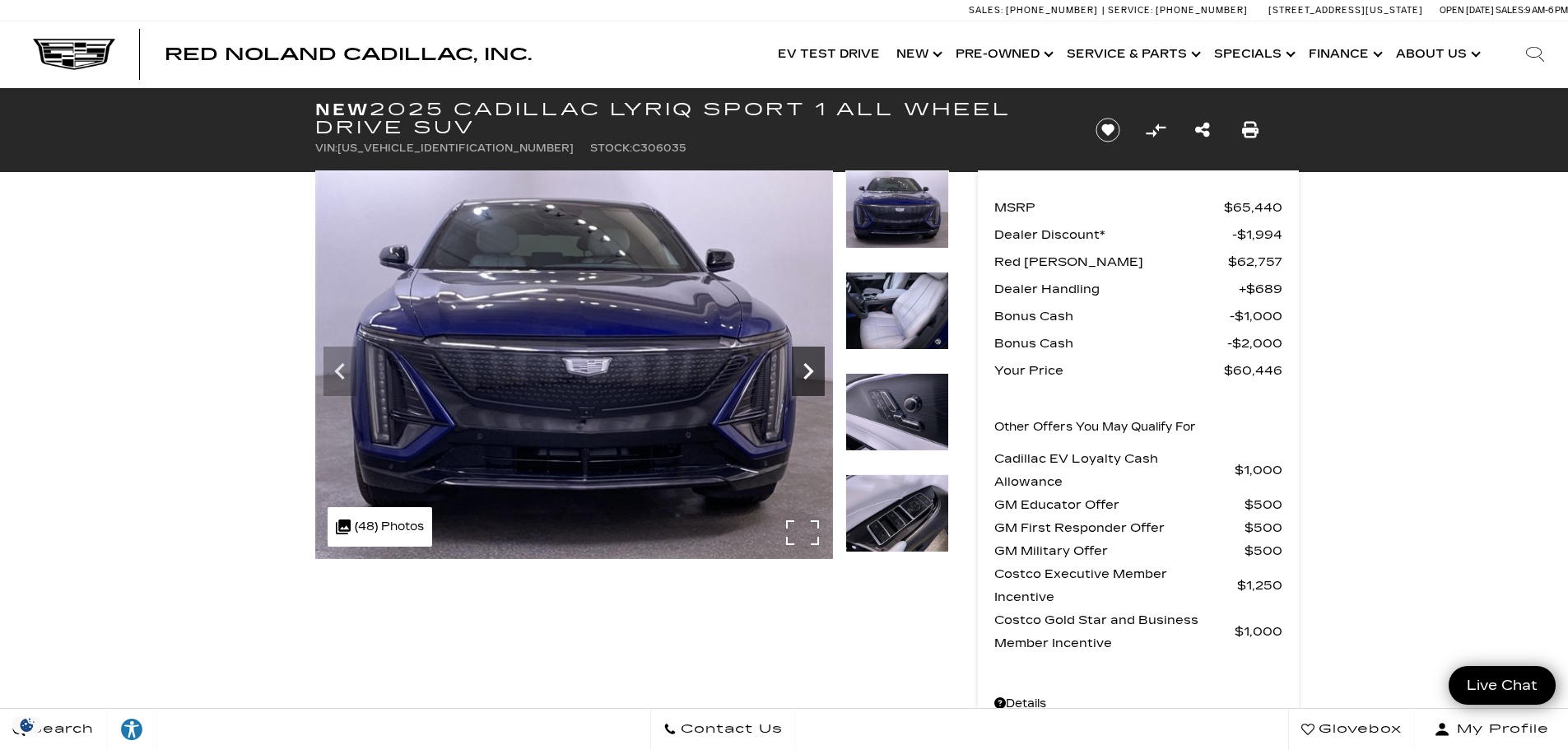
click at [812, 371] on icon "Next" at bounding box center [808, 371] width 10 height 17
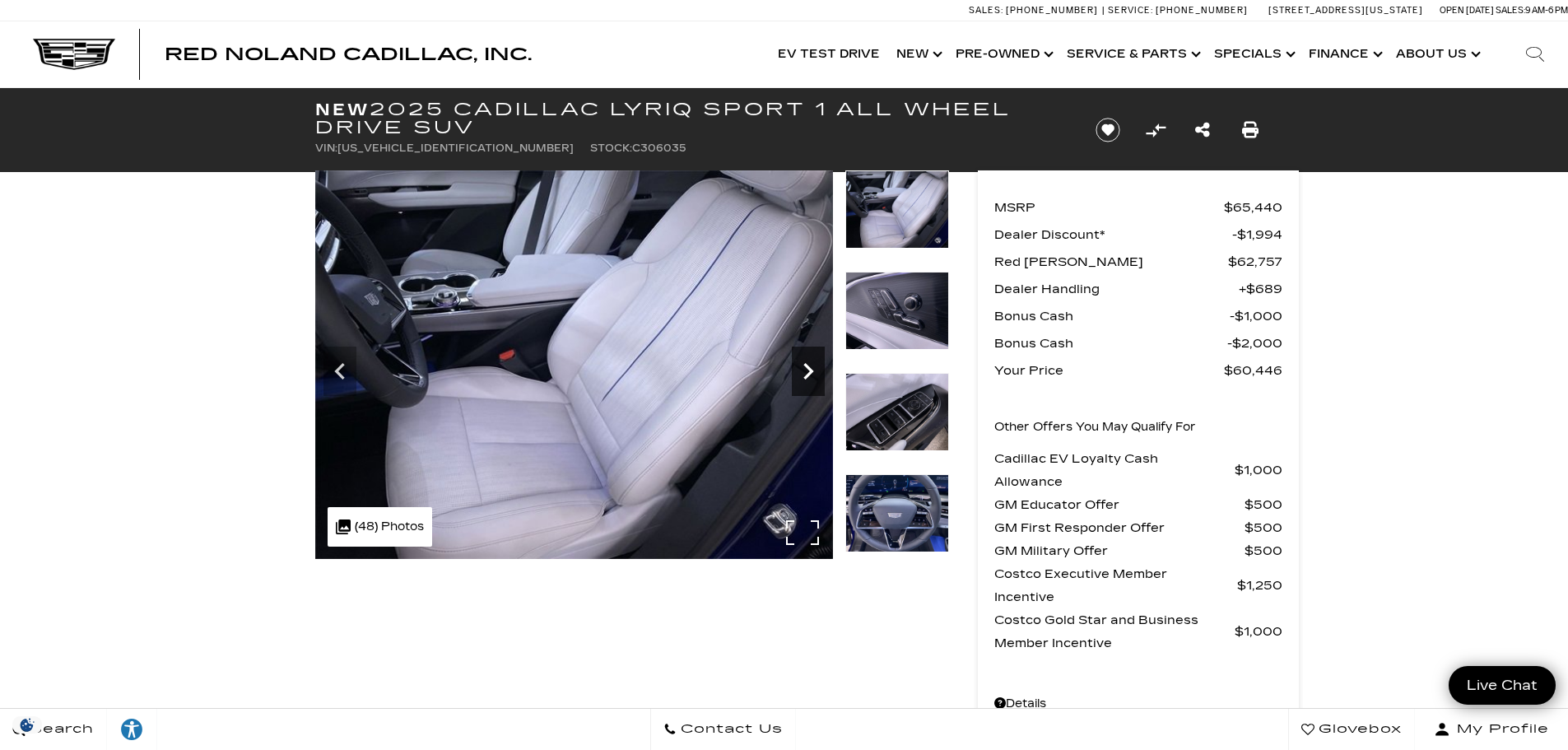
click at [812, 371] on icon "Next" at bounding box center [808, 371] width 10 height 17
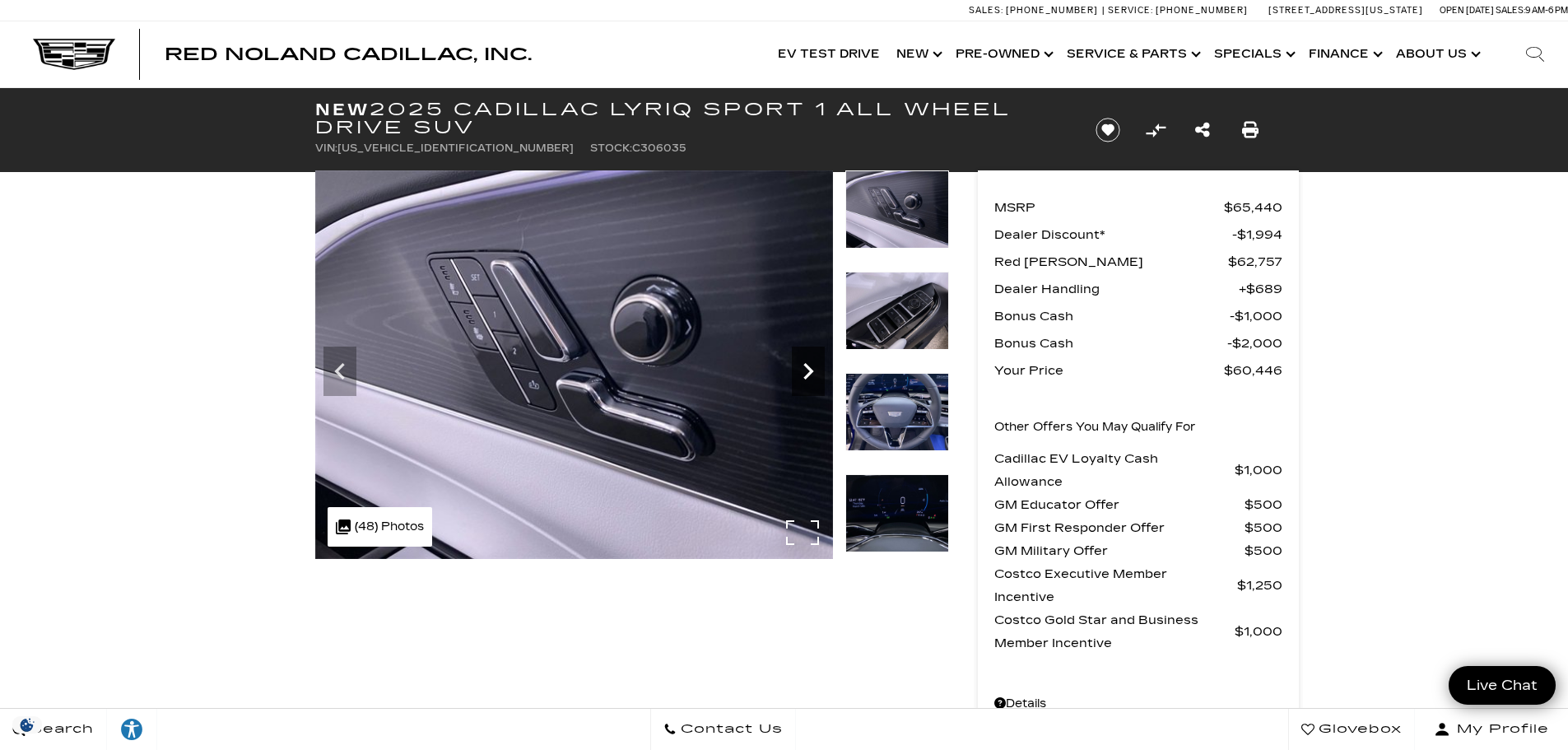
click at [812, 371] on icon "Next" at bounding box center [808, 371] width 10 height 17
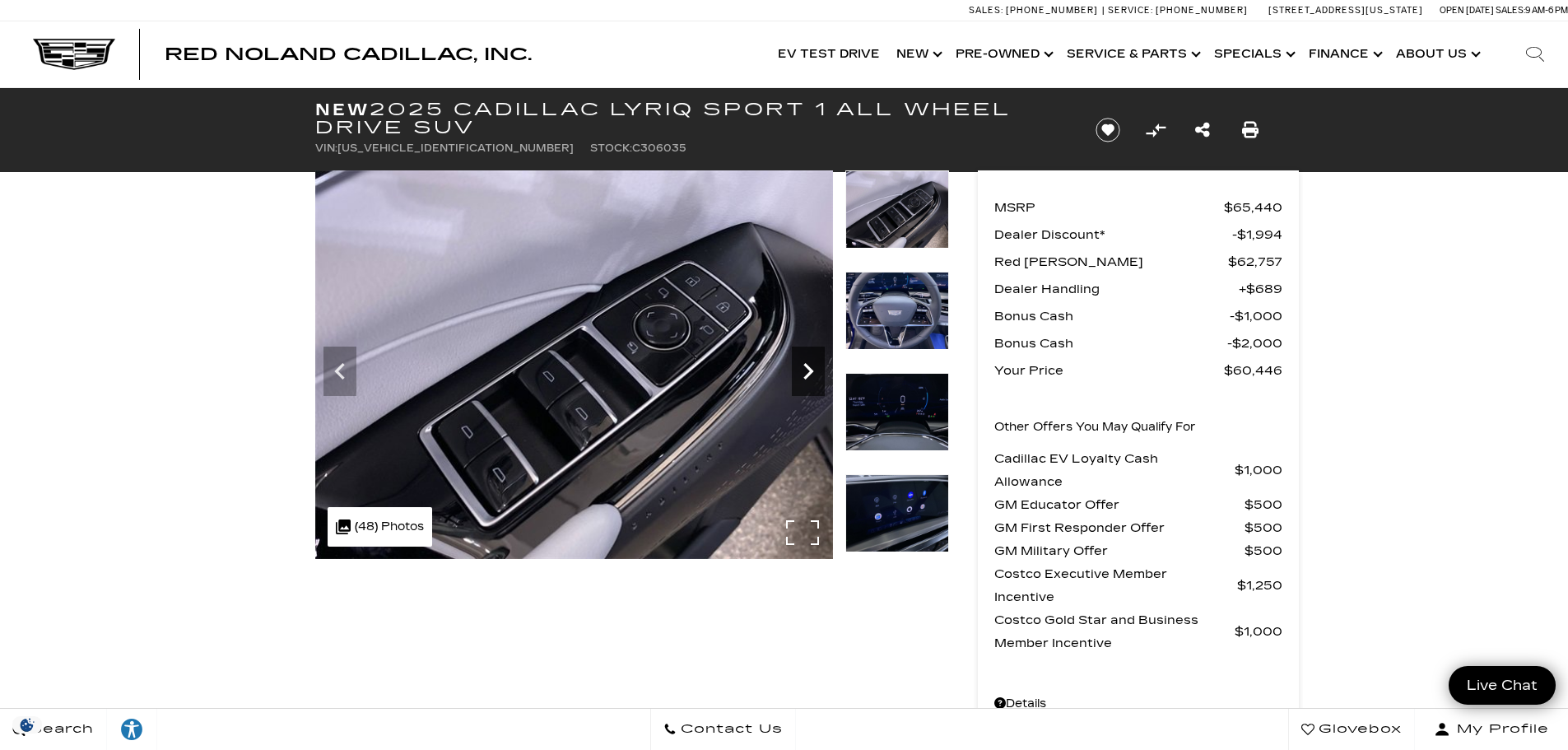
click at [812, 371] on icon "Next" at bounding box center [808, 371] width 10 height 17
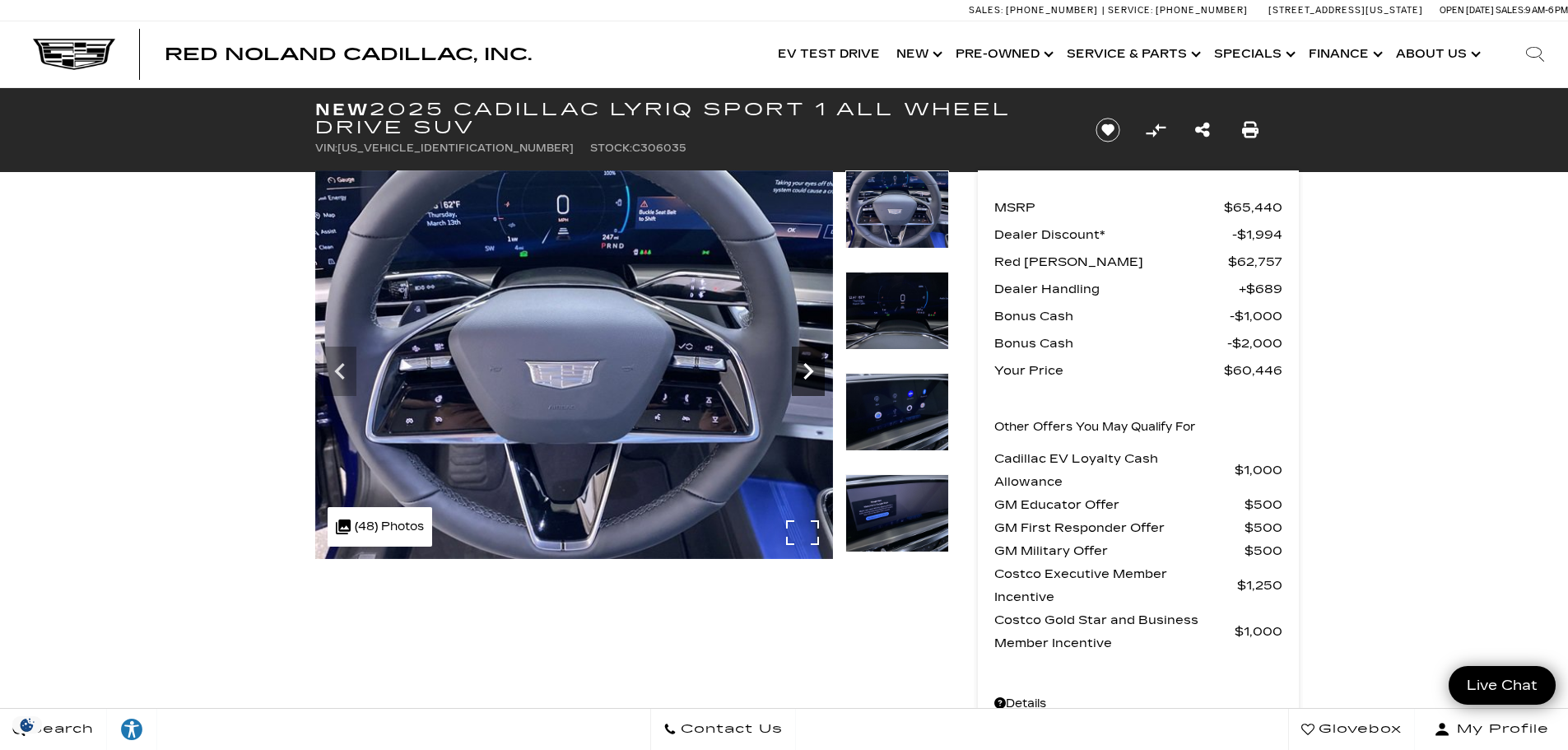
click at [812, 371] on icon "Next" at bounding box center [808, 371] width 10 height 17
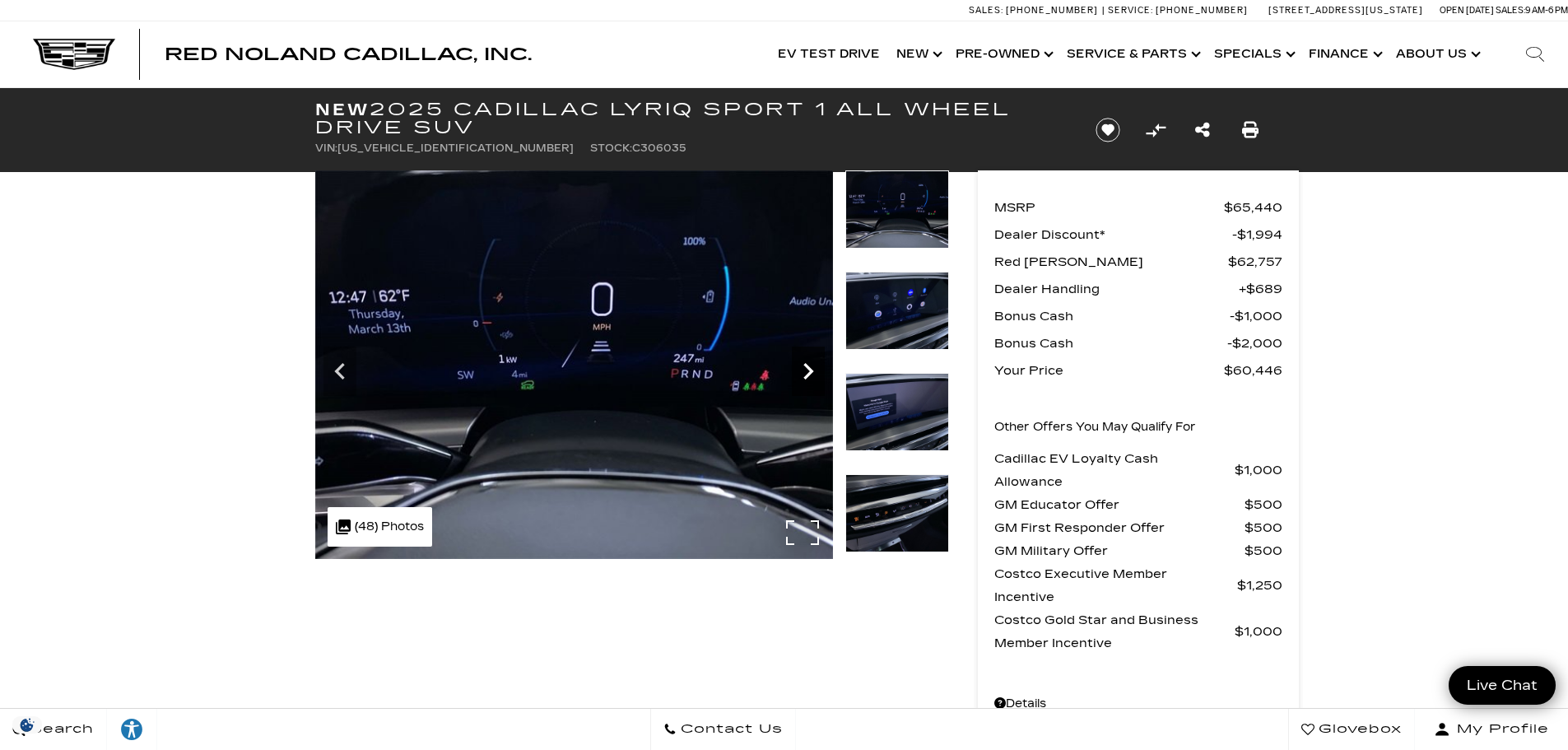
click at [812, 371] on icon "Next" at bounding box center [808, 371] width 10 height 17
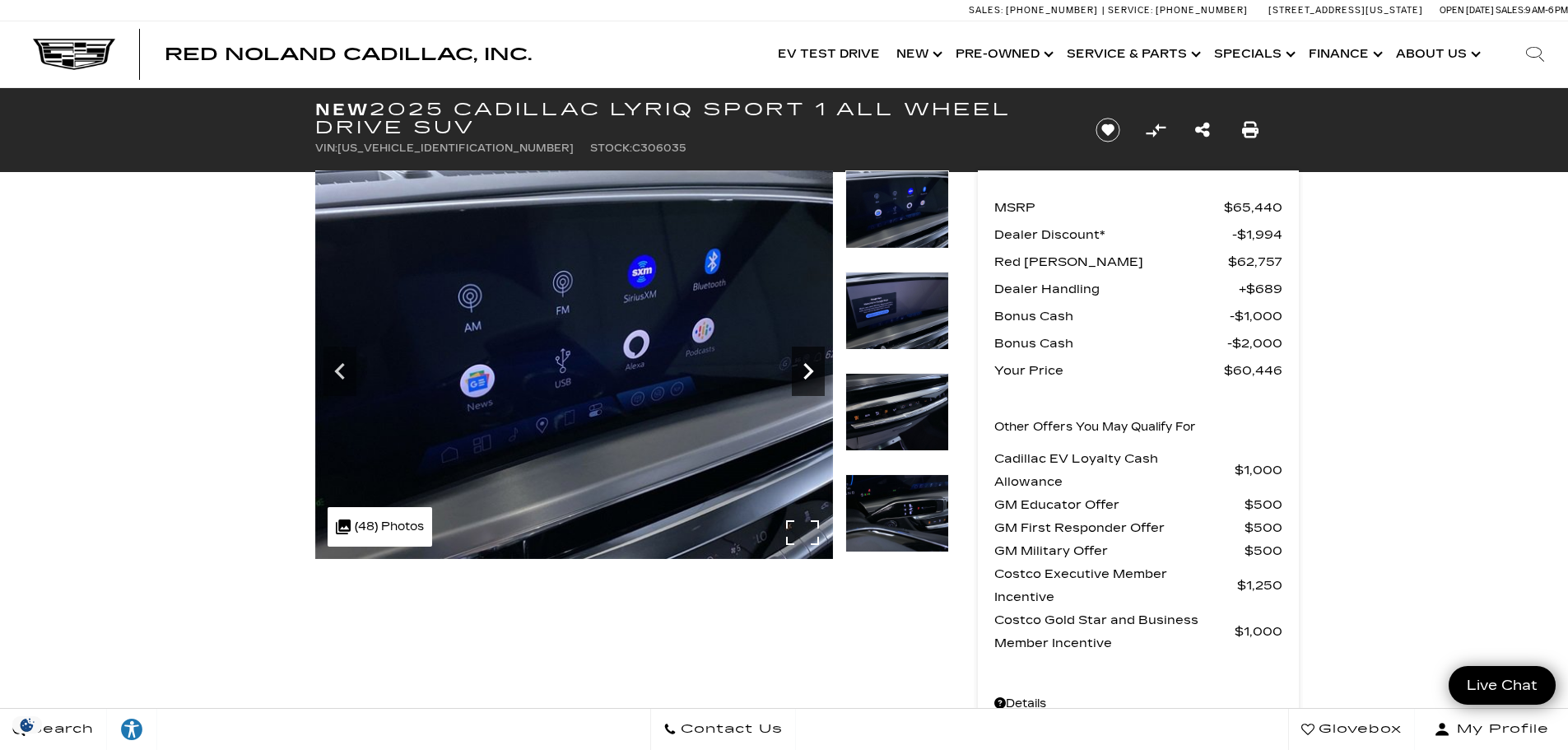
click at [812, 371] on icon "Next" at bounding box center [808, 371] width 10 height 17
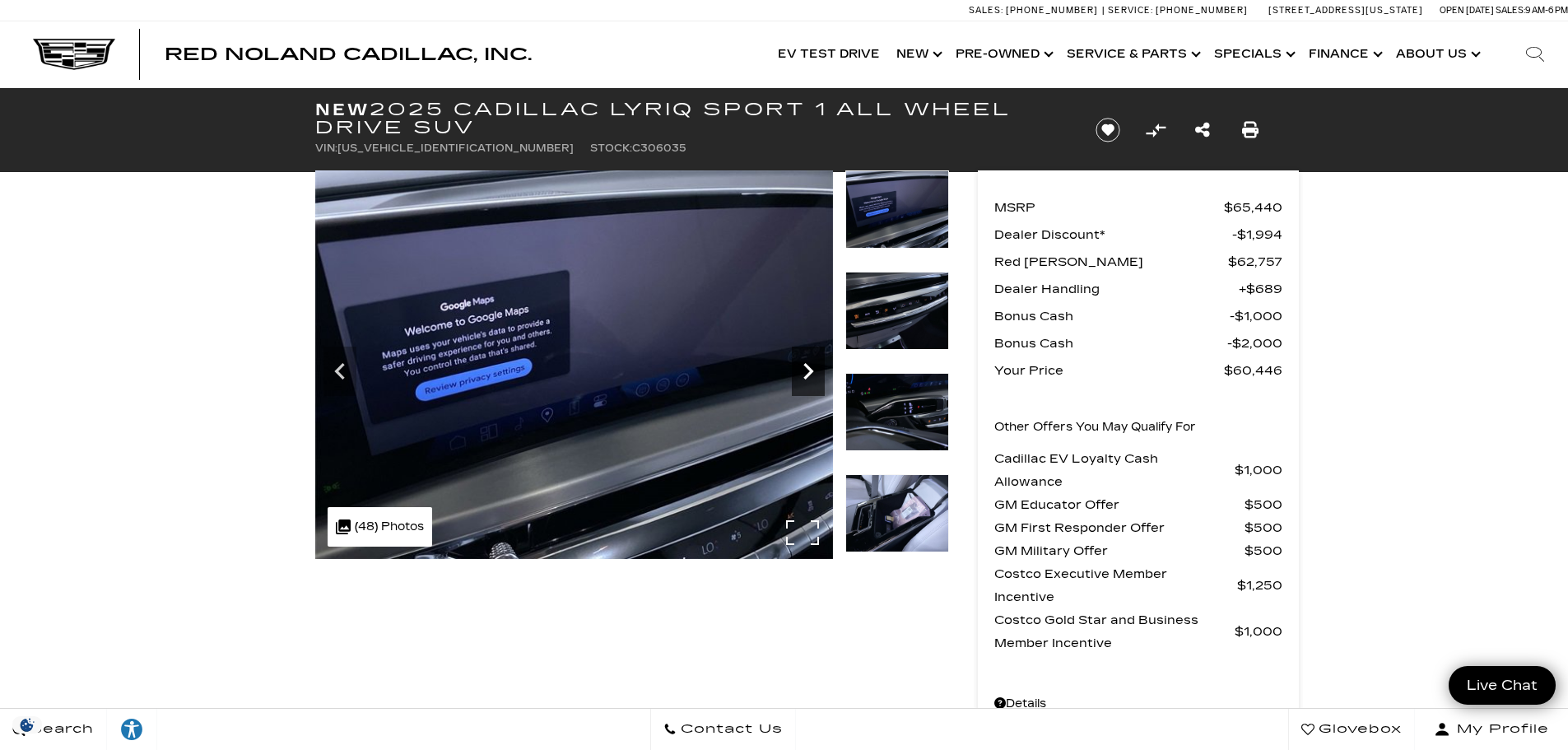
click at [812, 371] on icon "Next" at bounding box center [808, 371] width 10 height 17
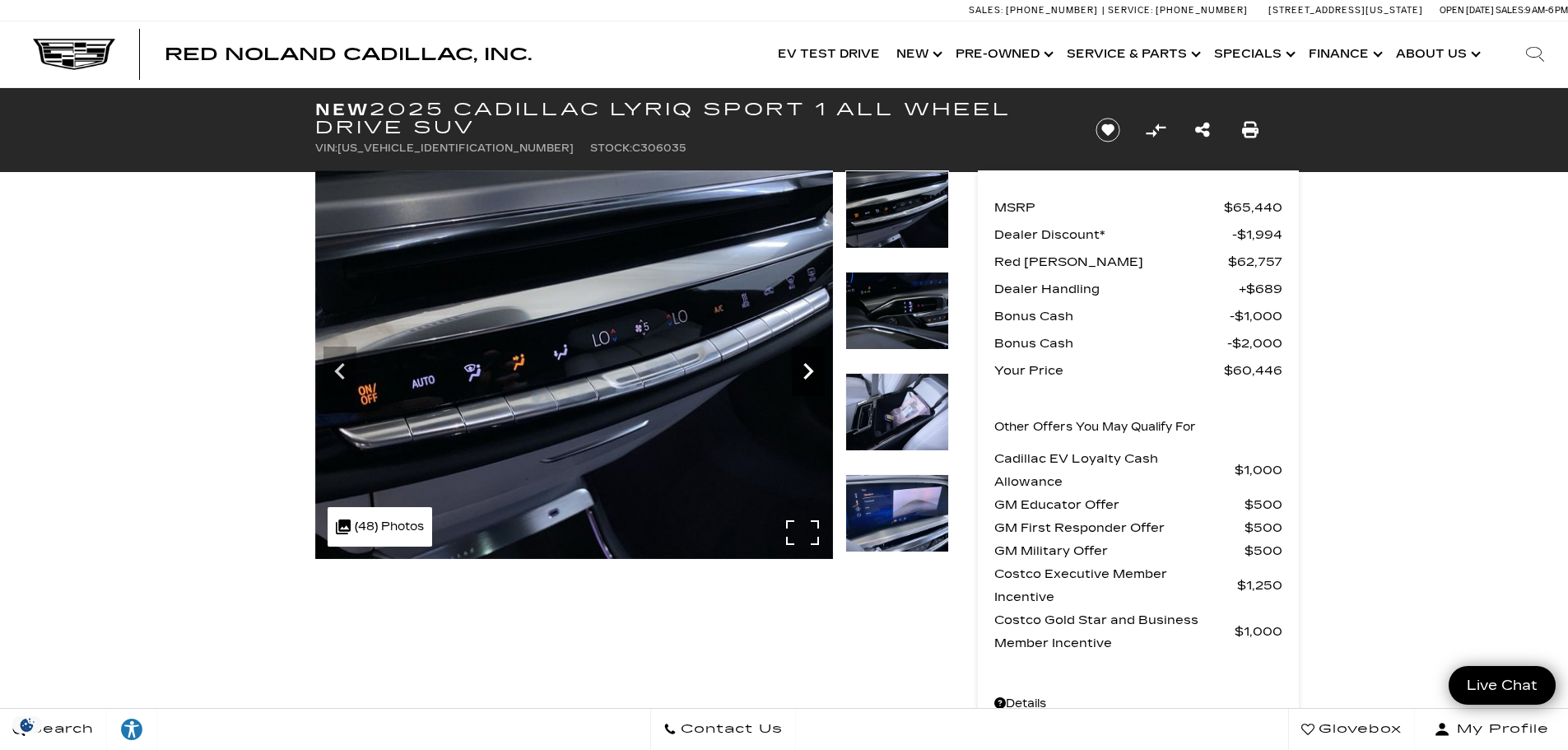
click at [812, 371] on icon "Next" at bounding box center [808, 371] width 10 height 17
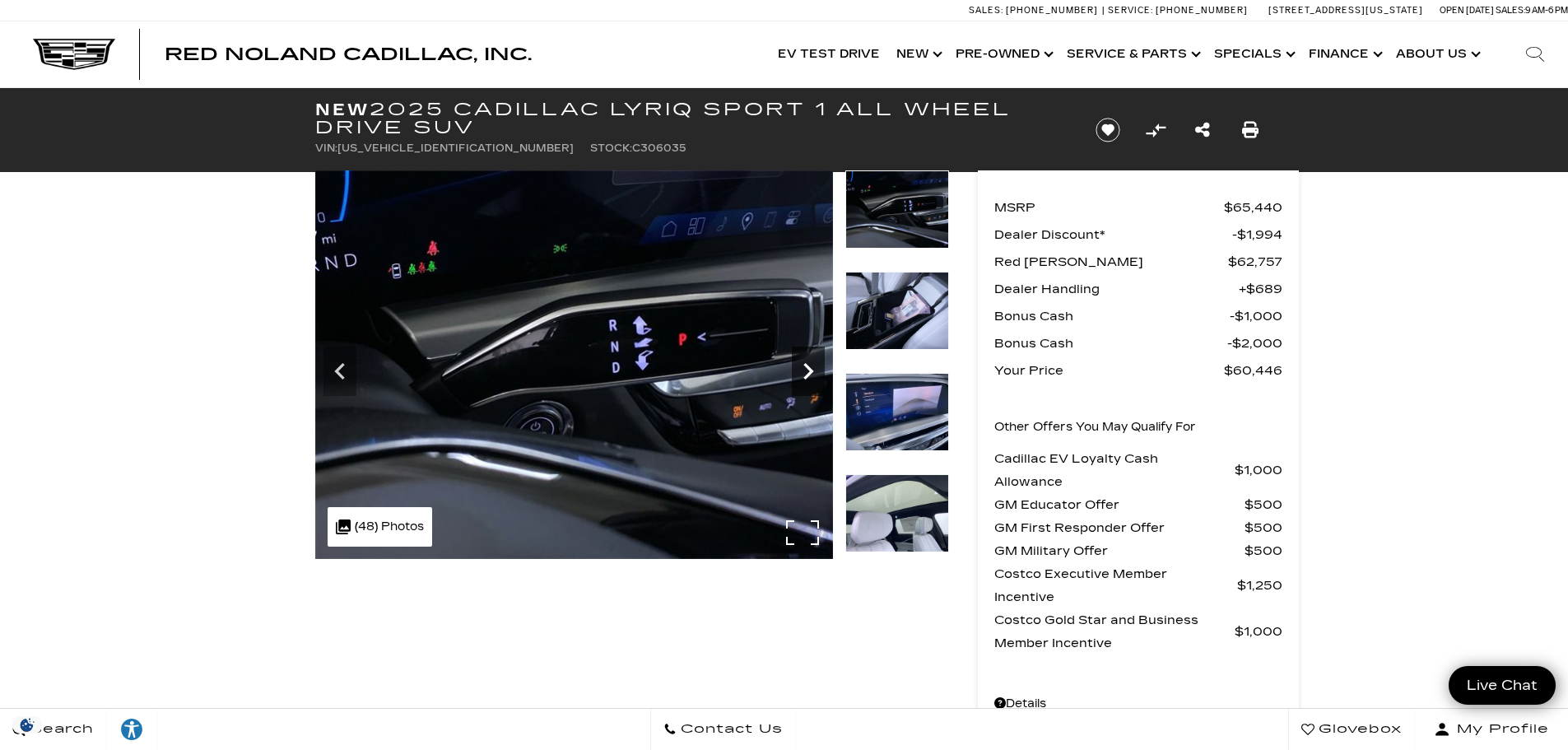
click at [812, 371] on icon "Next" at bounding box center [808, 371] width 10 height 17
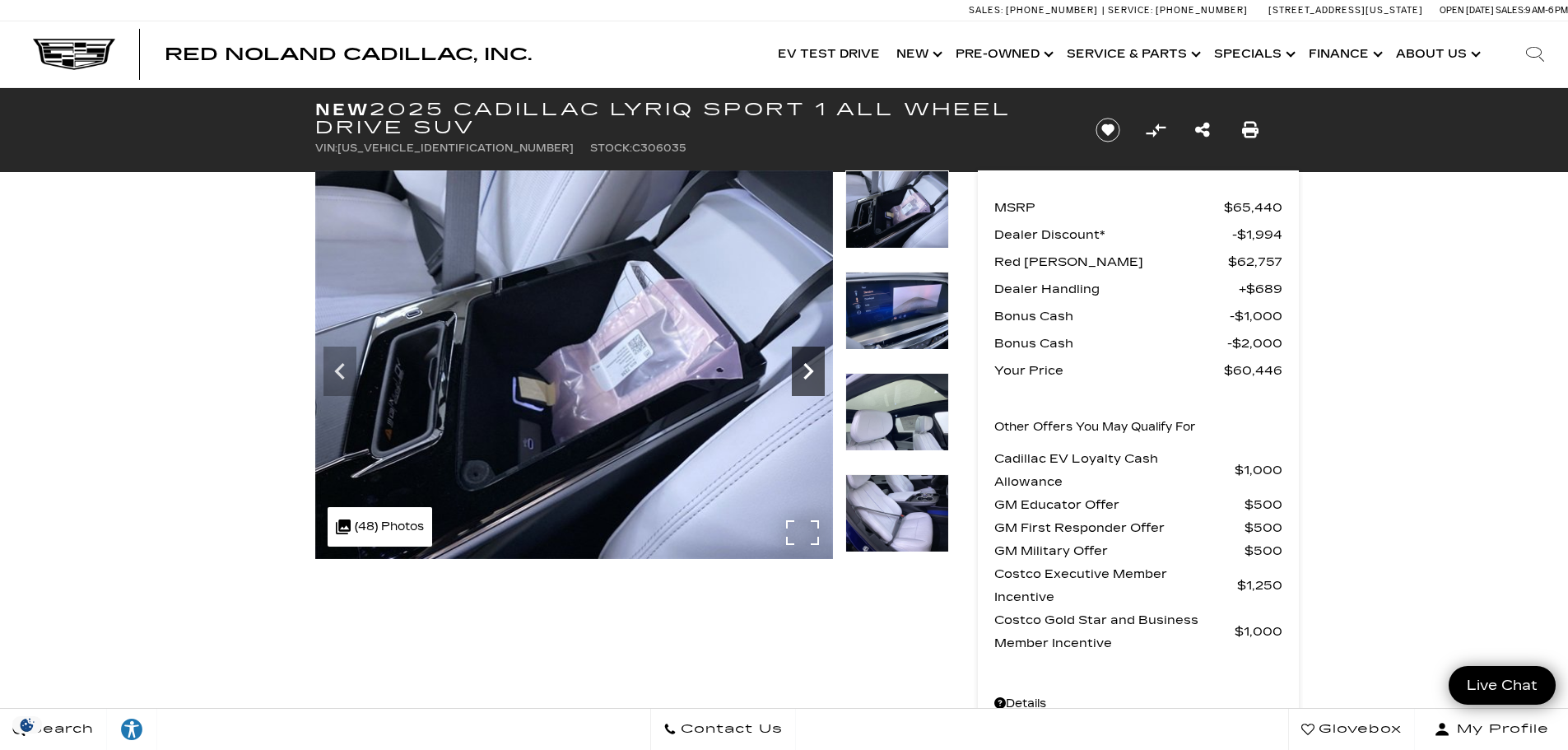
click at [812, 371] on icon "Next" at bounding box center [808, 371] width 10 height 17
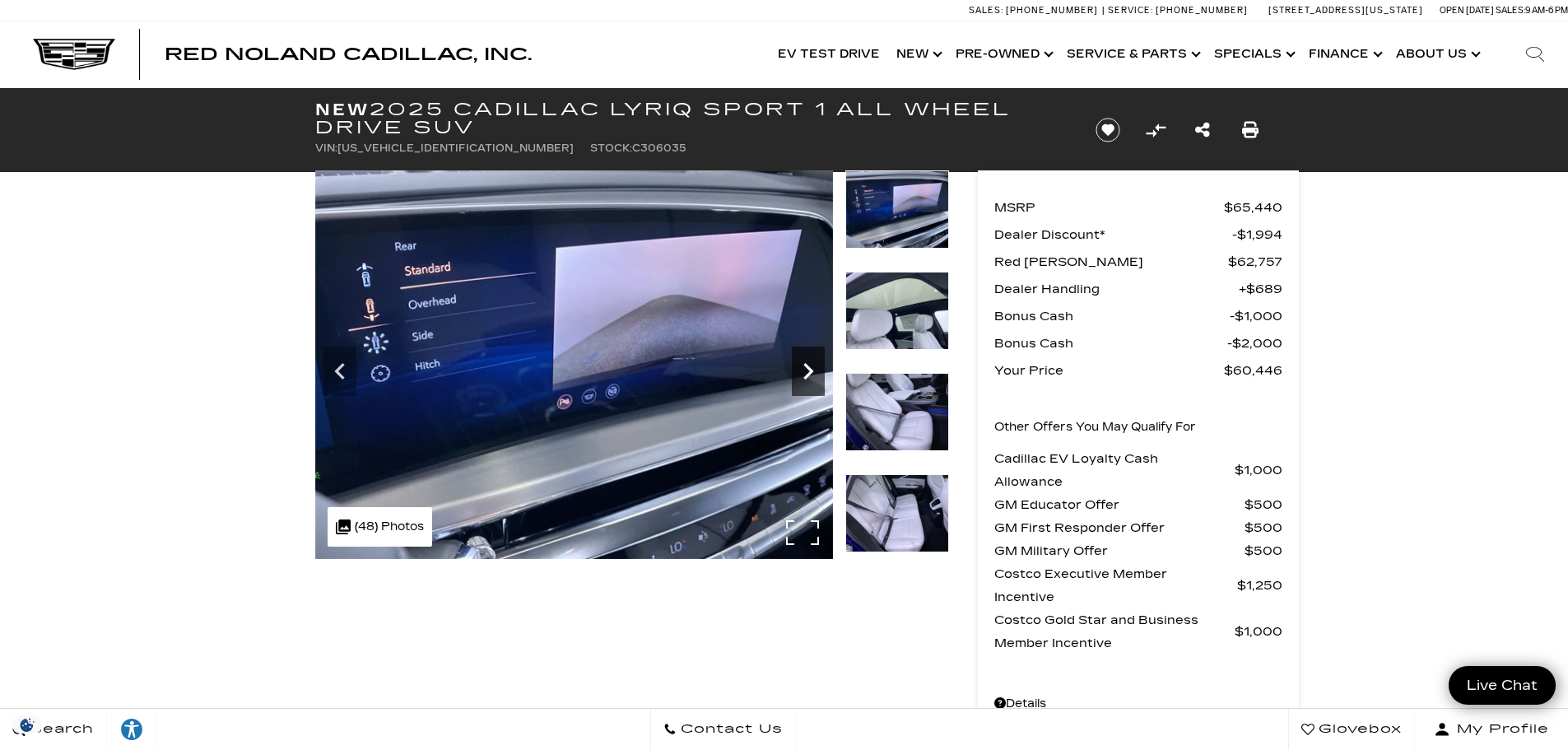
click at [812, 371] on icon "Next" at bounding box center [808, 371] width 10 height 17
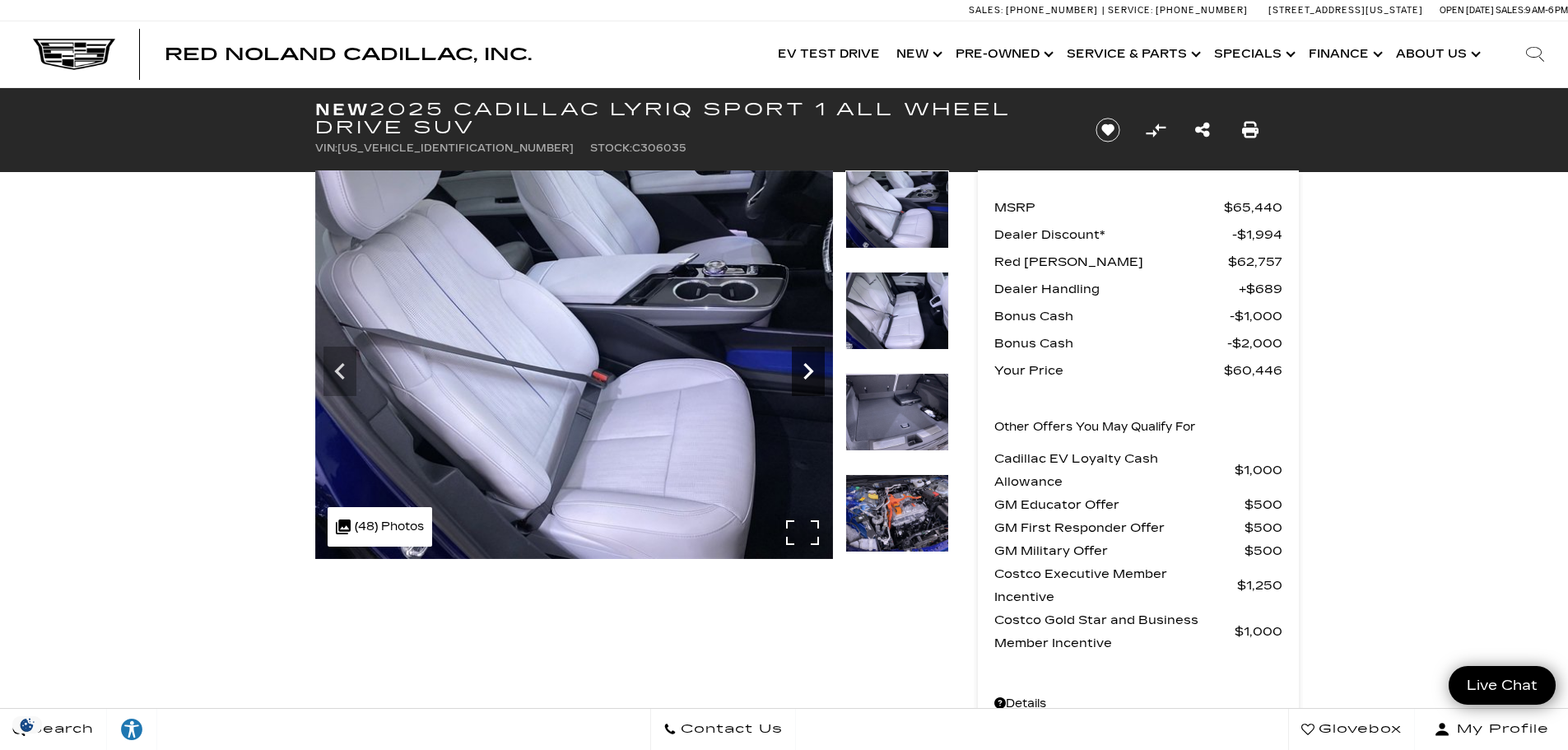
click at [812, 371] on icon "Next" at bounding box center [808, 371] width 10 height 17
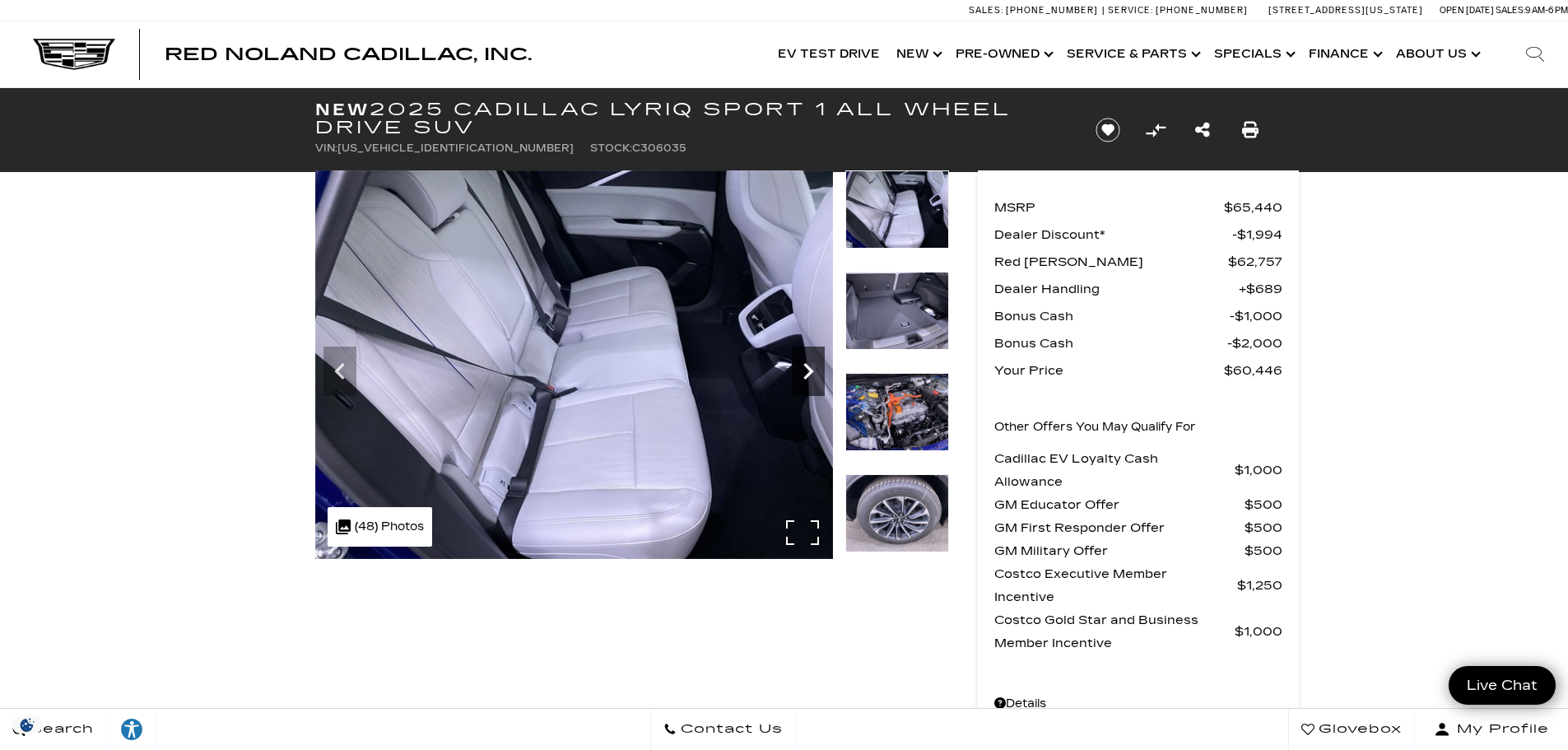
click at [812, 371] on icon "Next" at bounding box center [808, 371] width 10 height 17
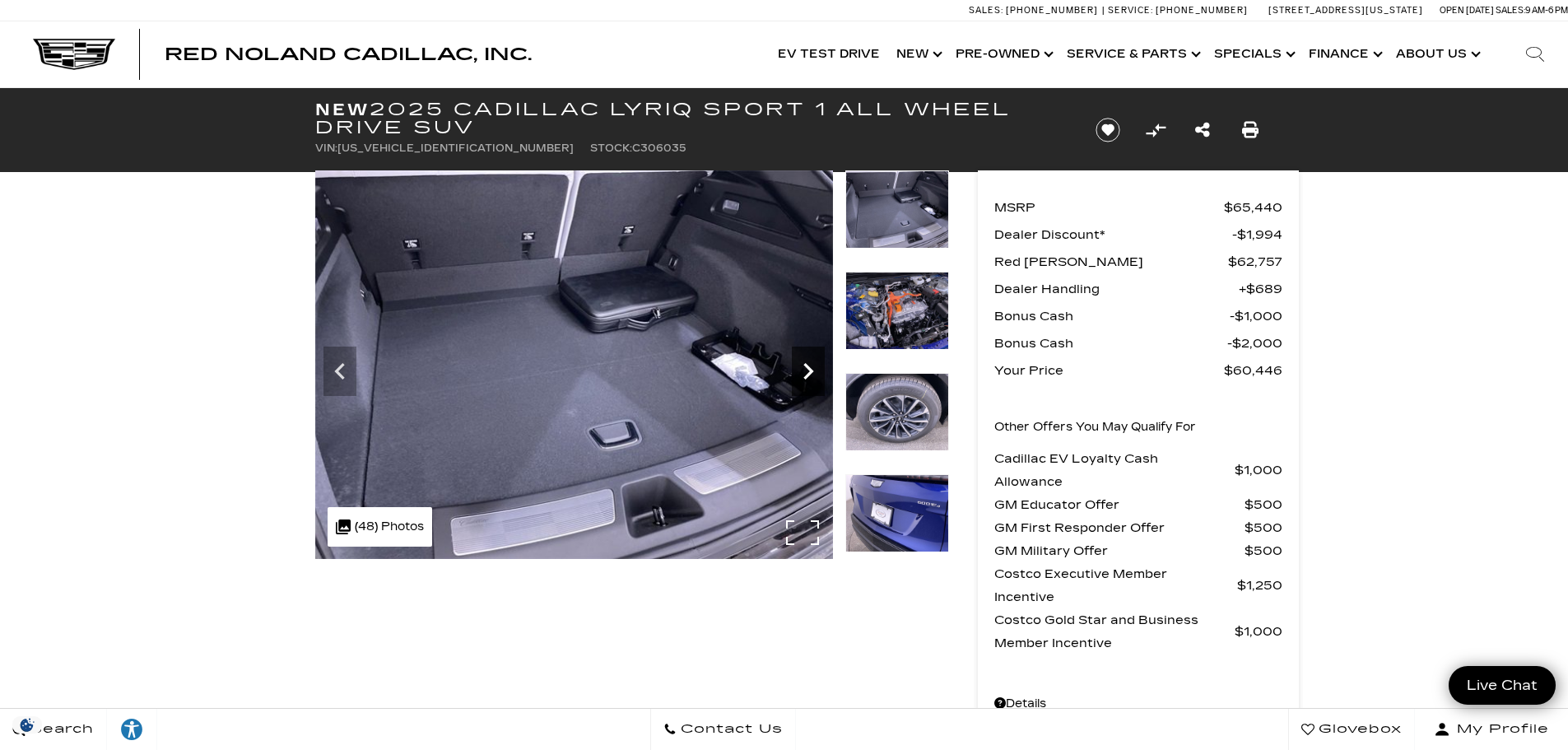
click at [812, 371] on icon "Next" at bounding box center [808, 371] width 10 height 17
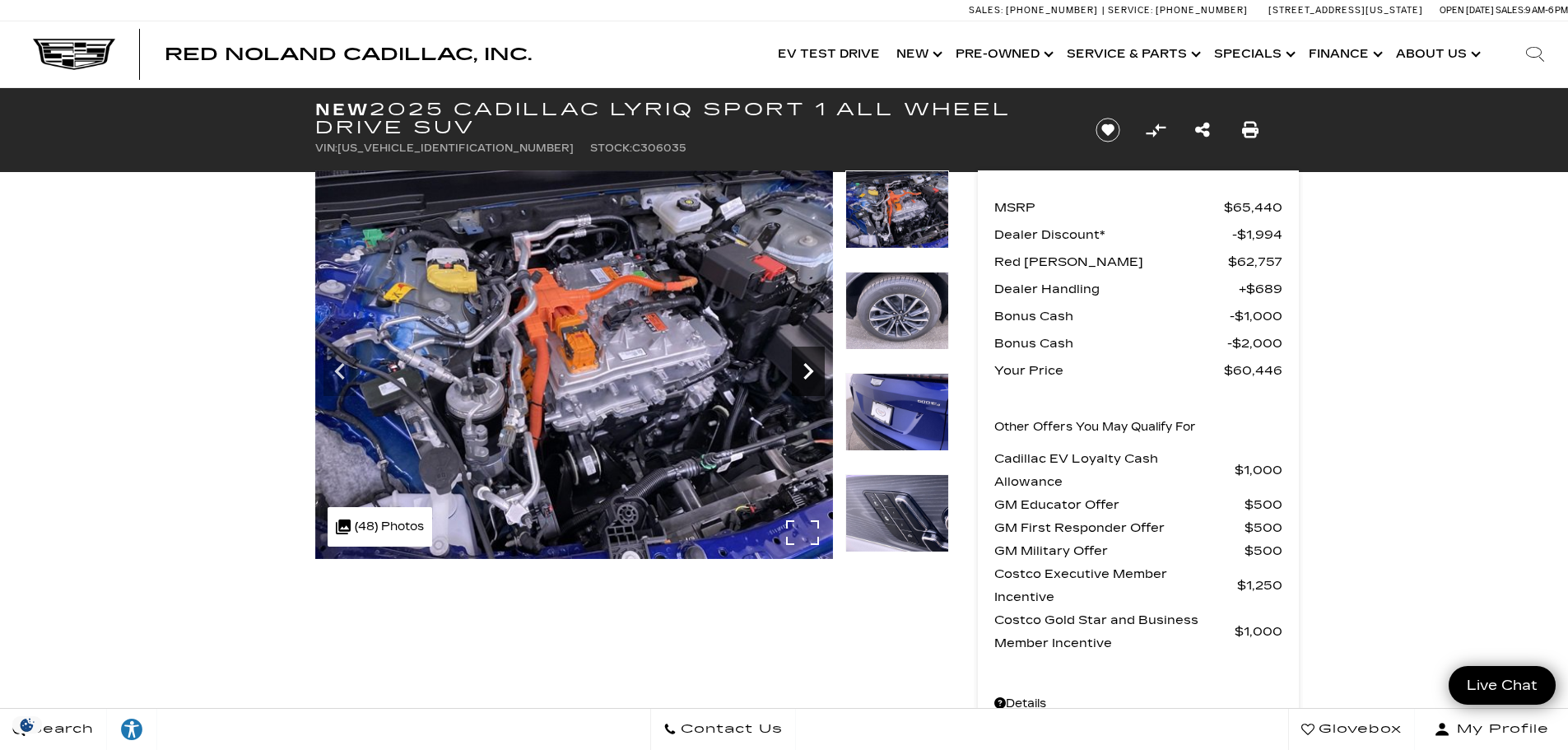
click at [812, 371] on icon "Next" at bounding box center [808, 371] width 10 height 17
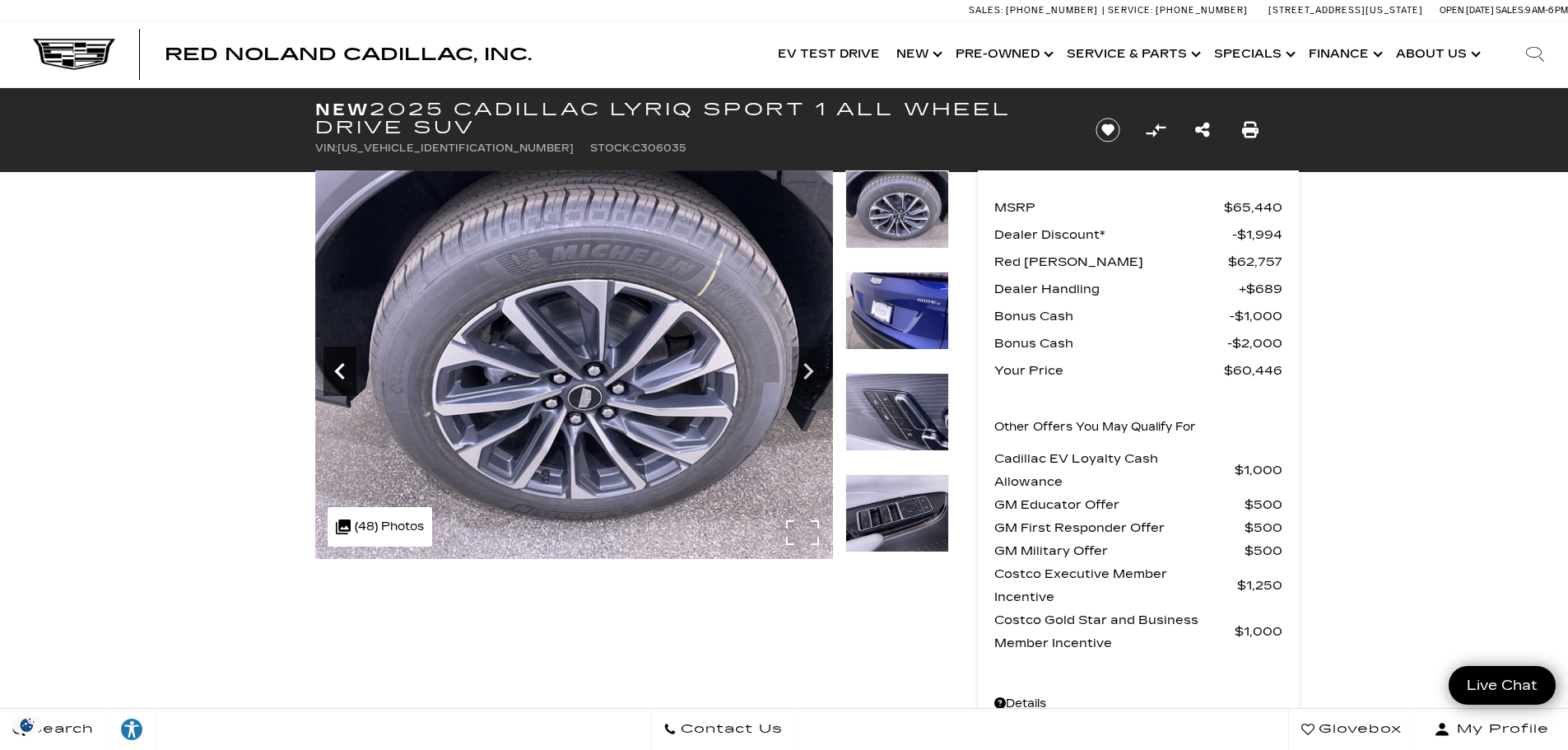
click at [340, 371] on icon "Previous" at bounding box center [340, 372] width 33 height 33
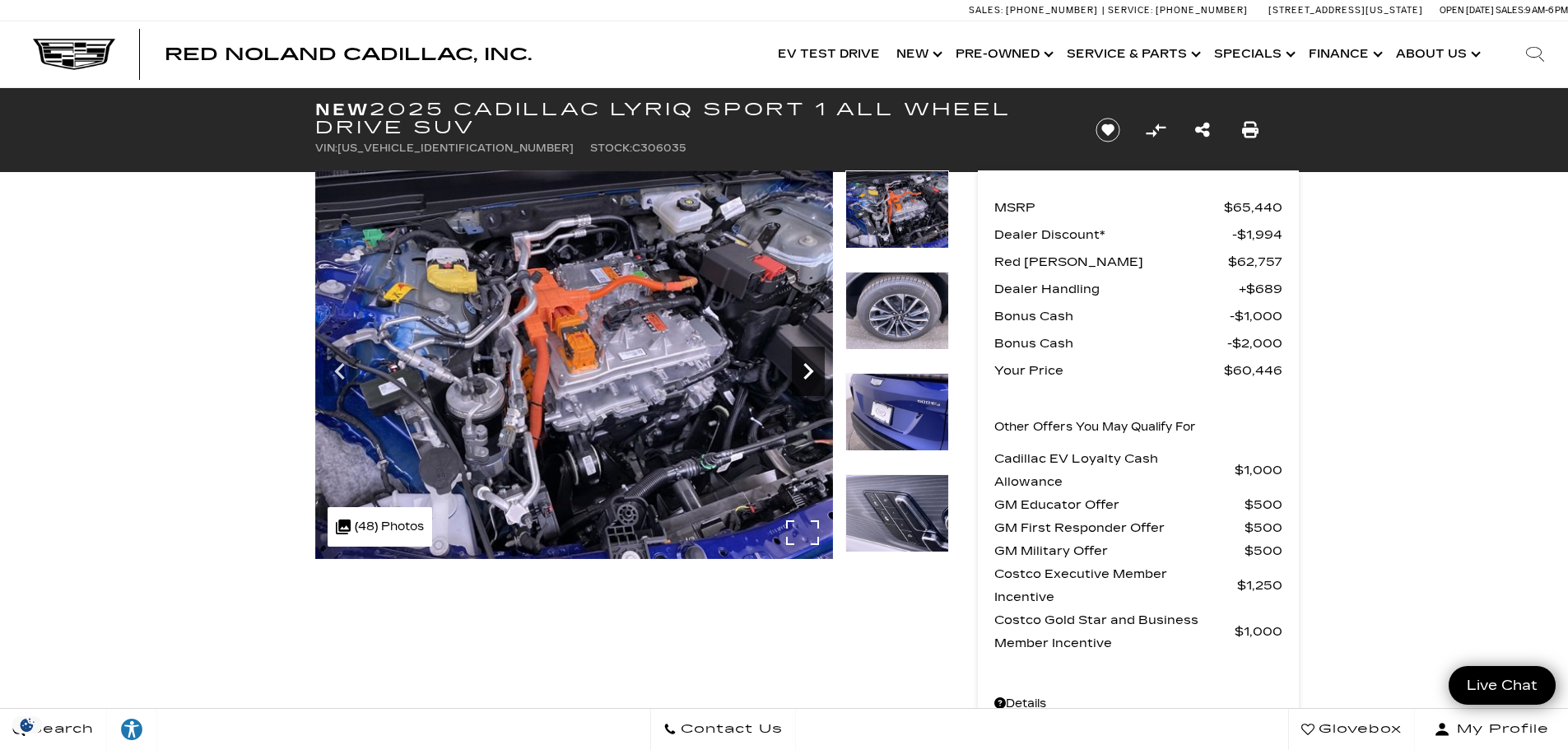
click at [811, 365] on icon "Next" at bounding box center [808, 372] width 33 height 33
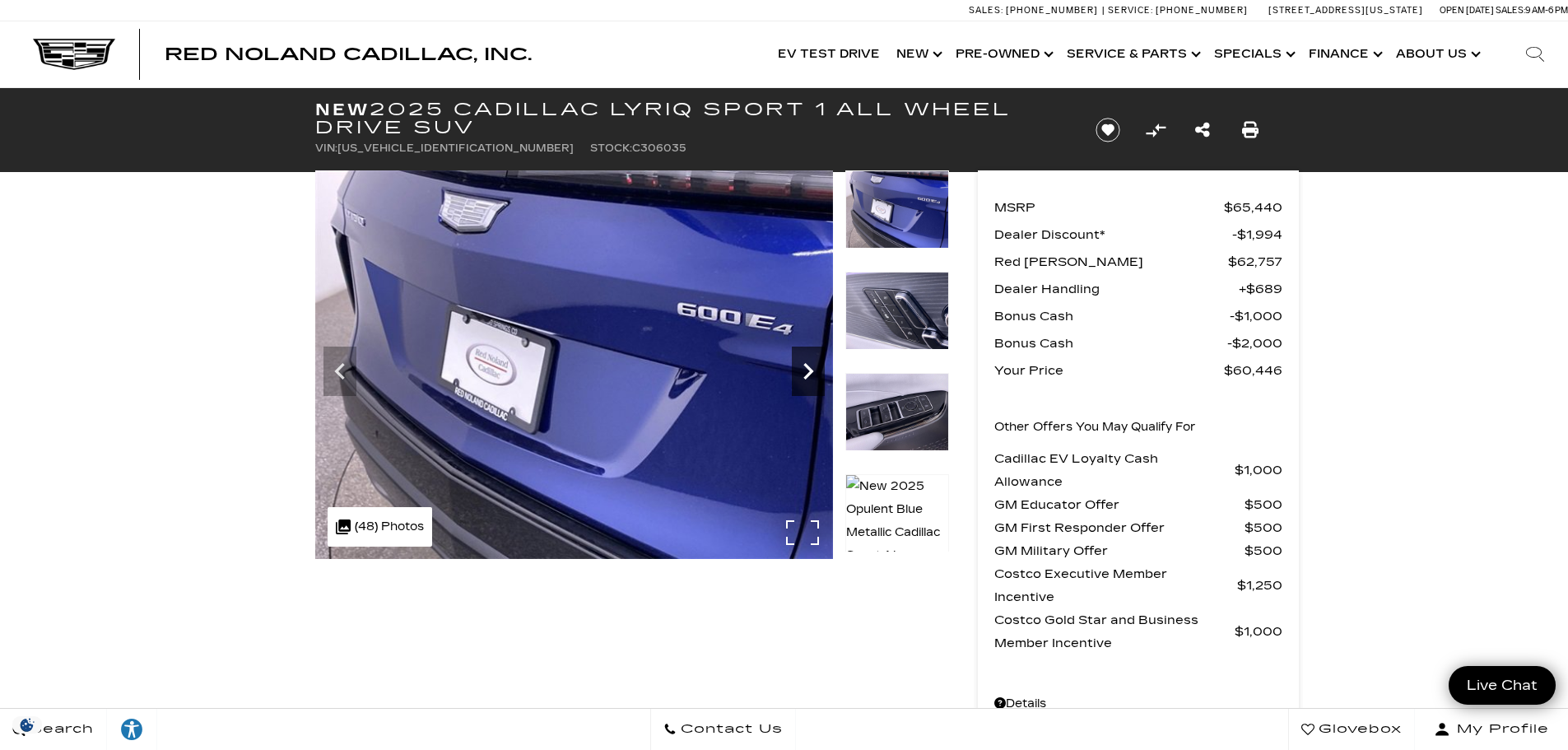
click at [811, 365] on icon "Next" at bounding box center [808, 372] width 33 height 33
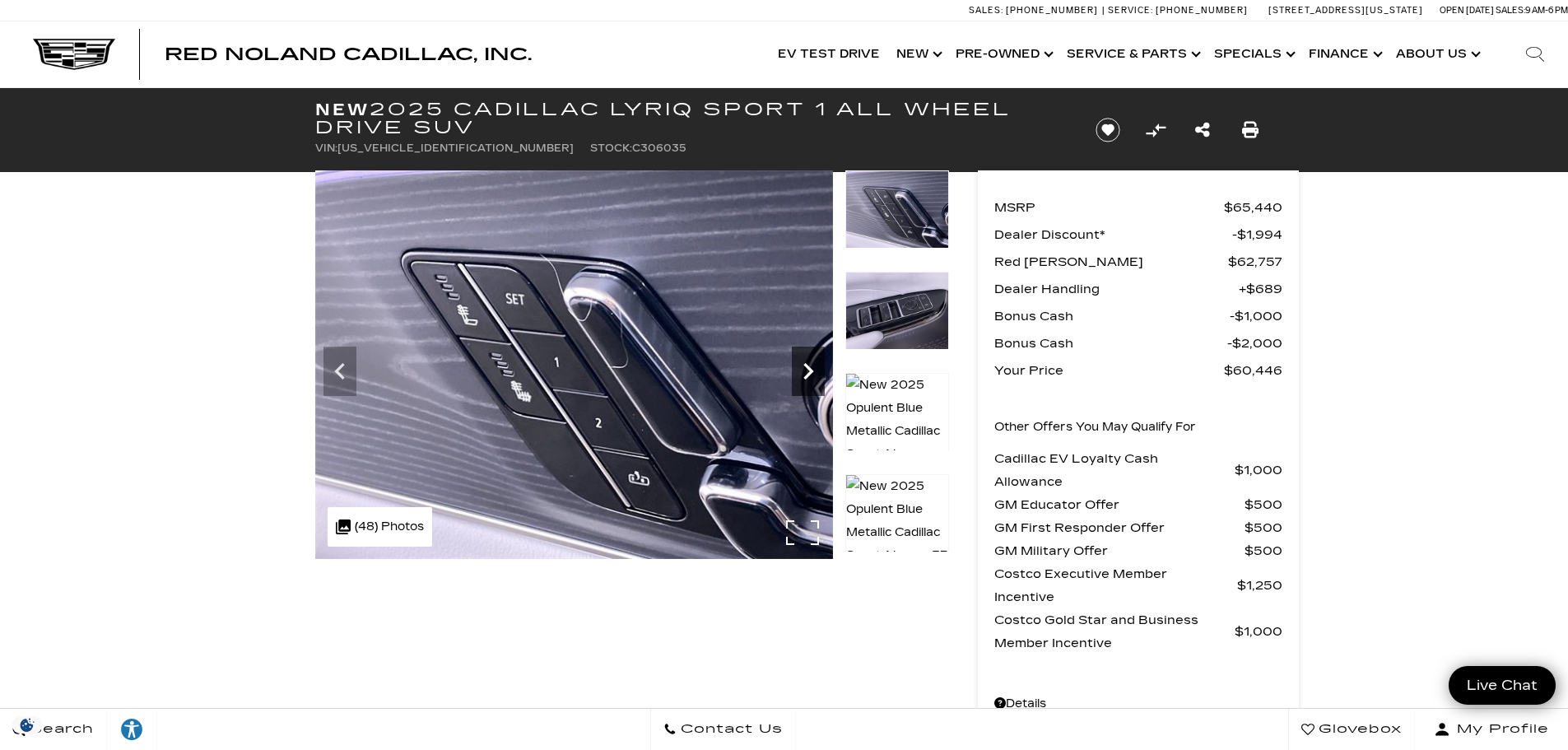
click at [811, 365] on icon "Next" at bounding box center [808, 372] width 33 height 33
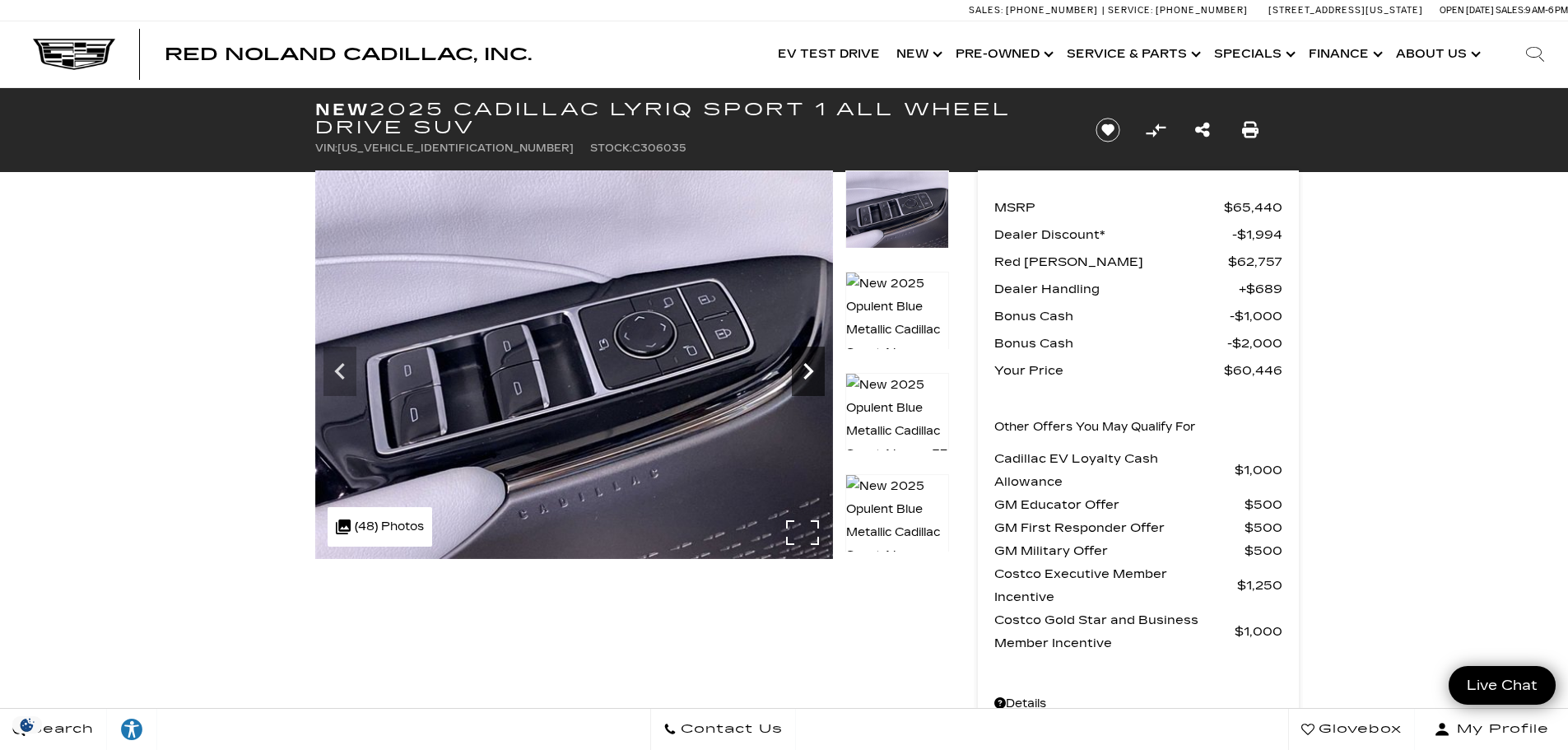
click at [811, 365] on icon "Next" at bounding box center [808, 372] width 33 height 33
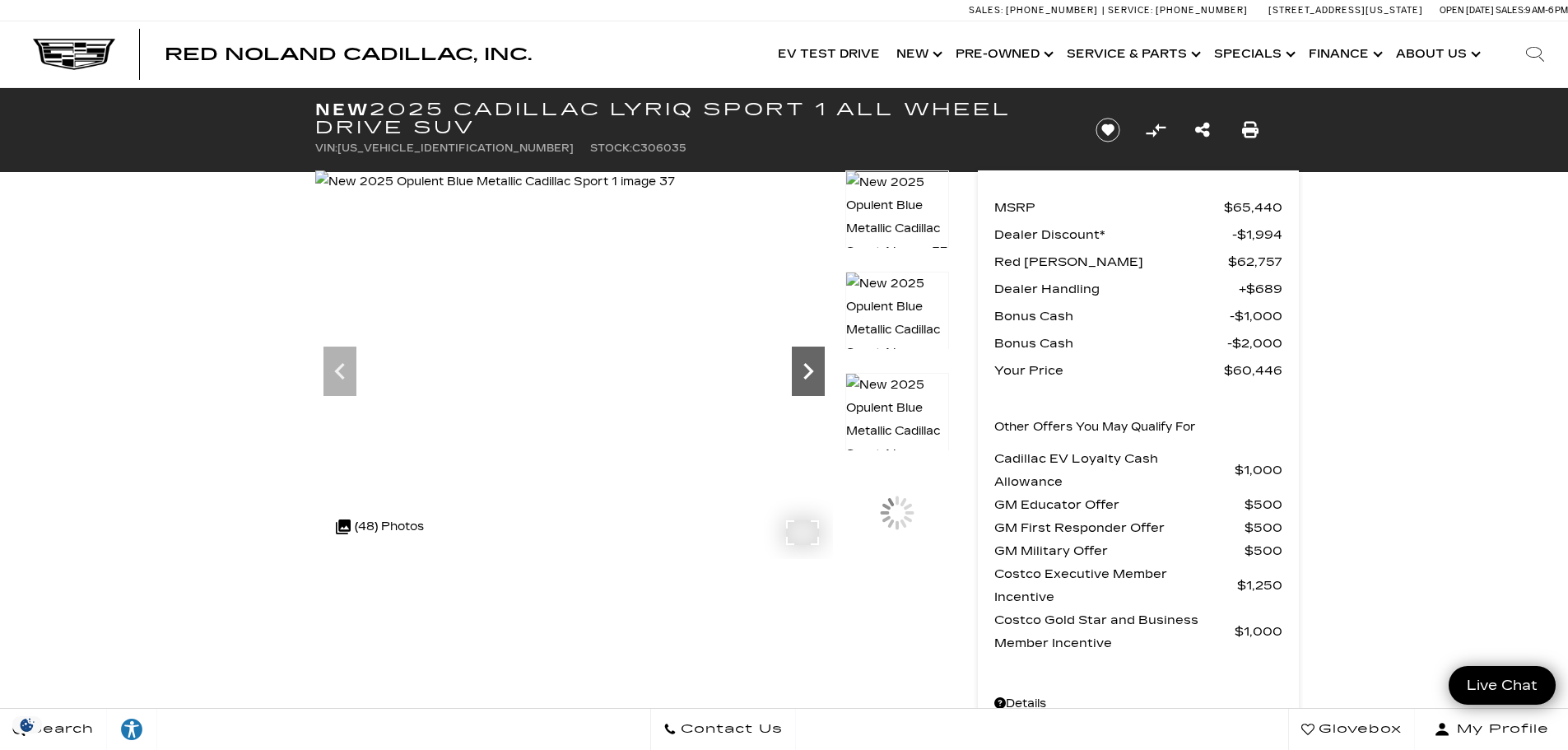
click at [811, 365] on icon "Next" at bounding box center [808, 372] width 33 height 33
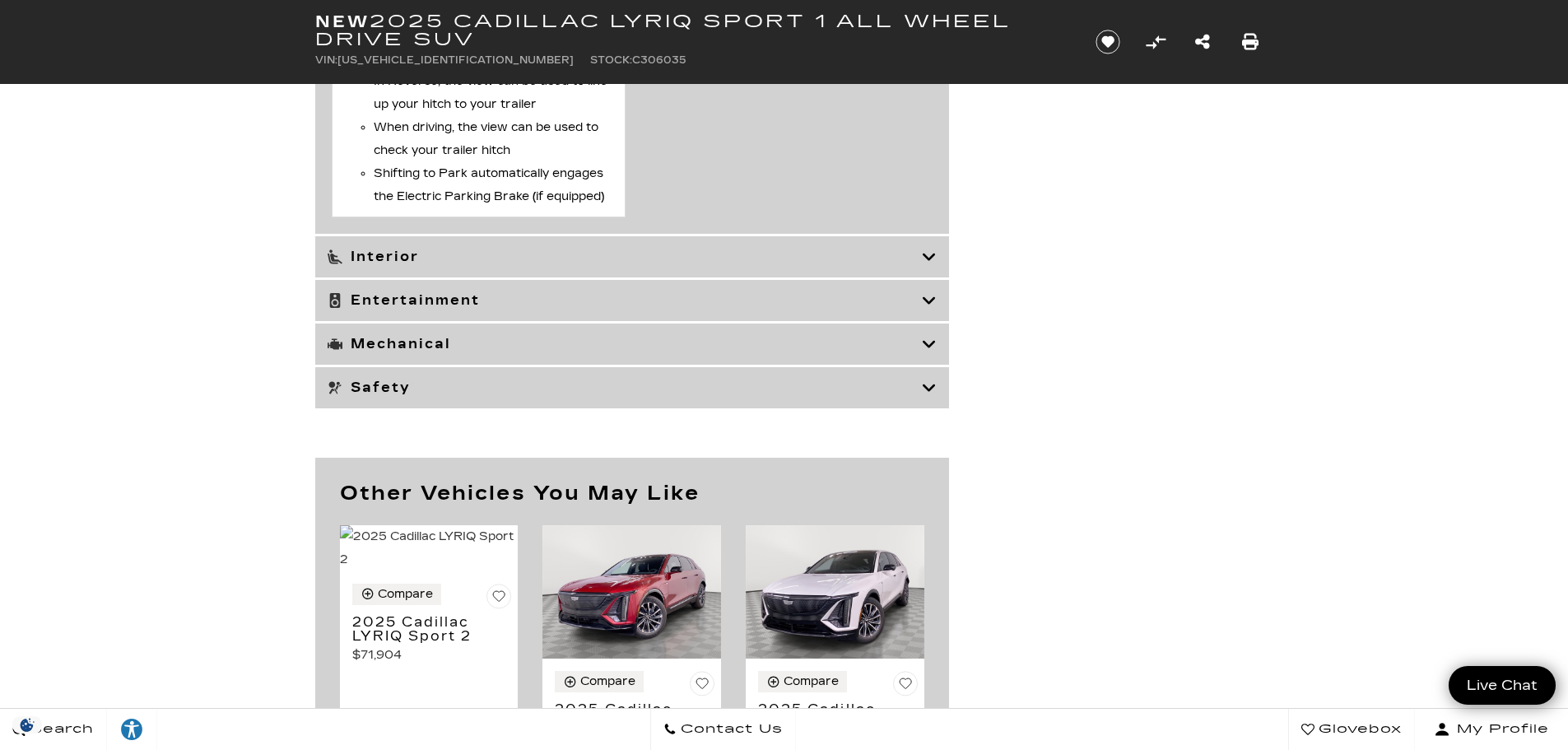
scroll to position [7493, 0]
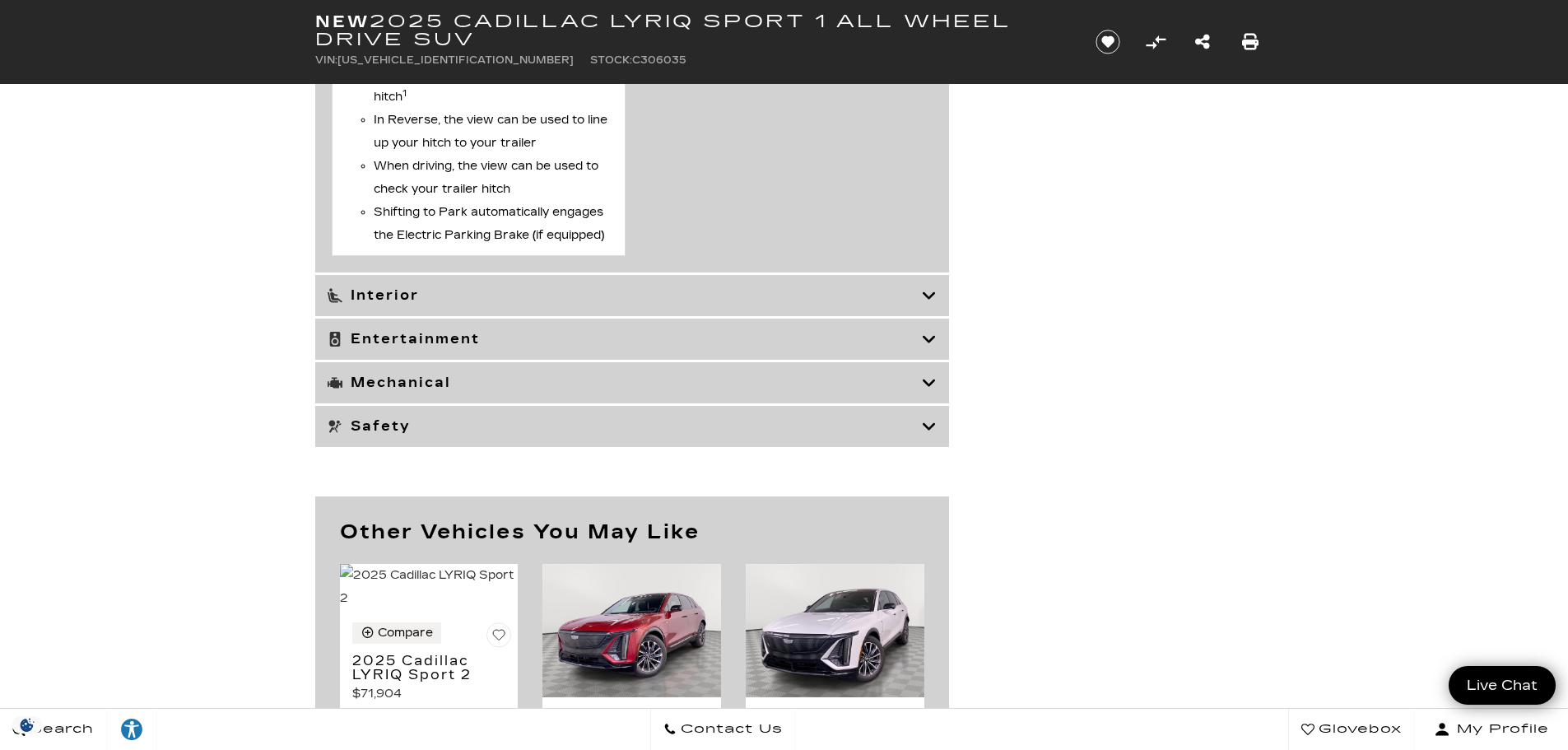
click at [932, 304] on icon at bounding box center [929, 295] width 15 height 17
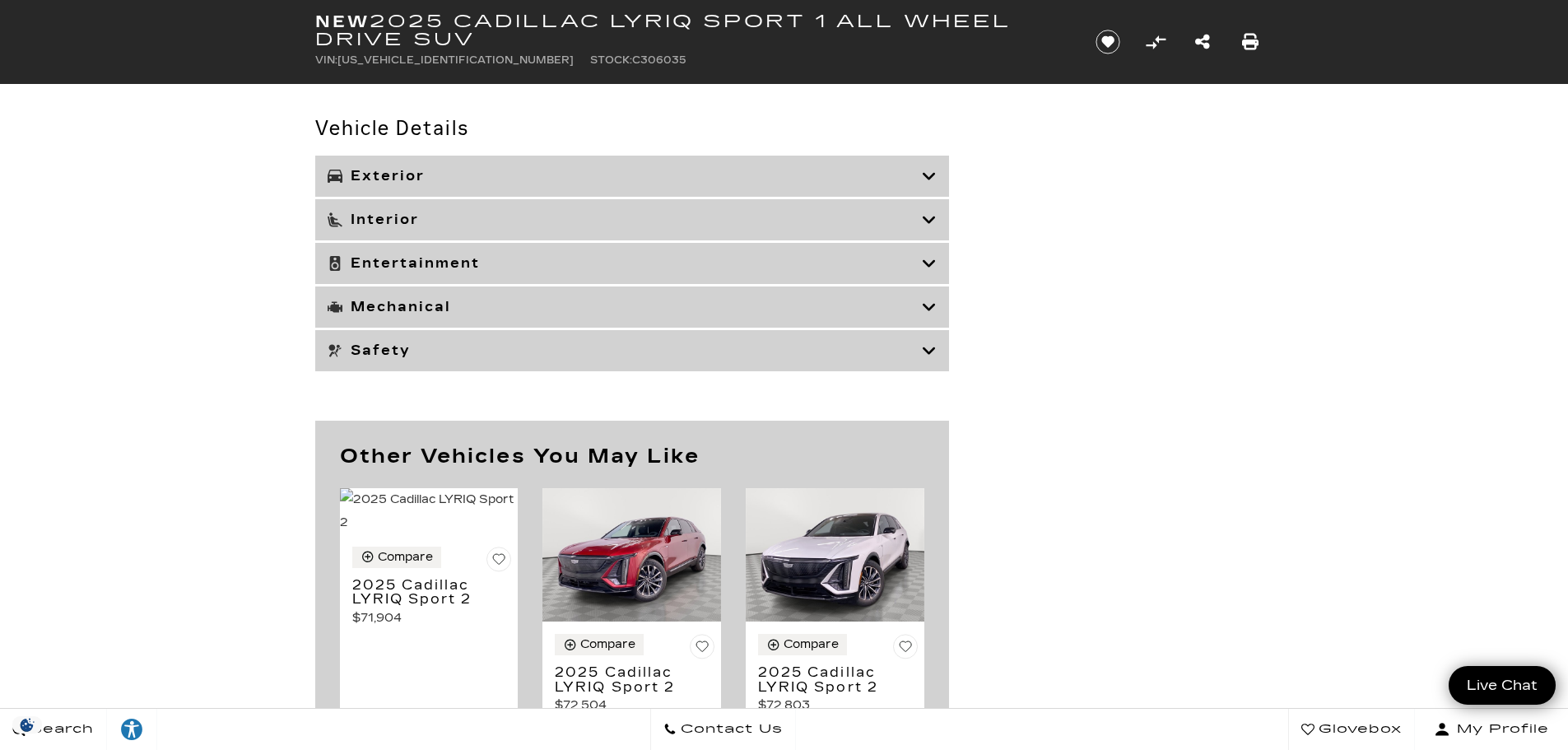
scroll to position [5143, 0]
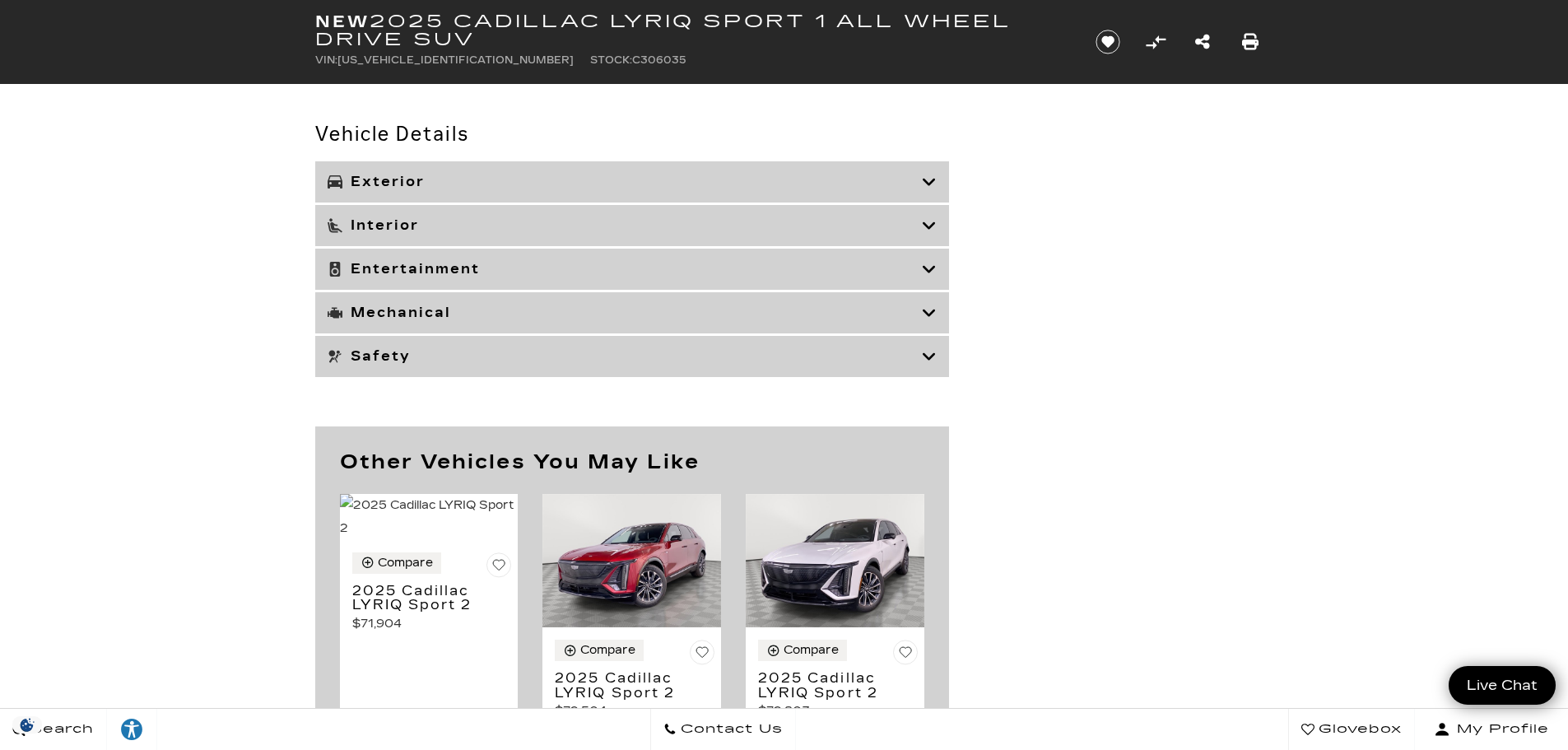
click at [928, 220] on icon at bounding box center [929, 225] width 15 height 17
click at [928, 227] on icon at bounding box center [929, 225] width 15 height 17
click at [929, 270] on icon at bounding box center [929, 269] width 15 height 17
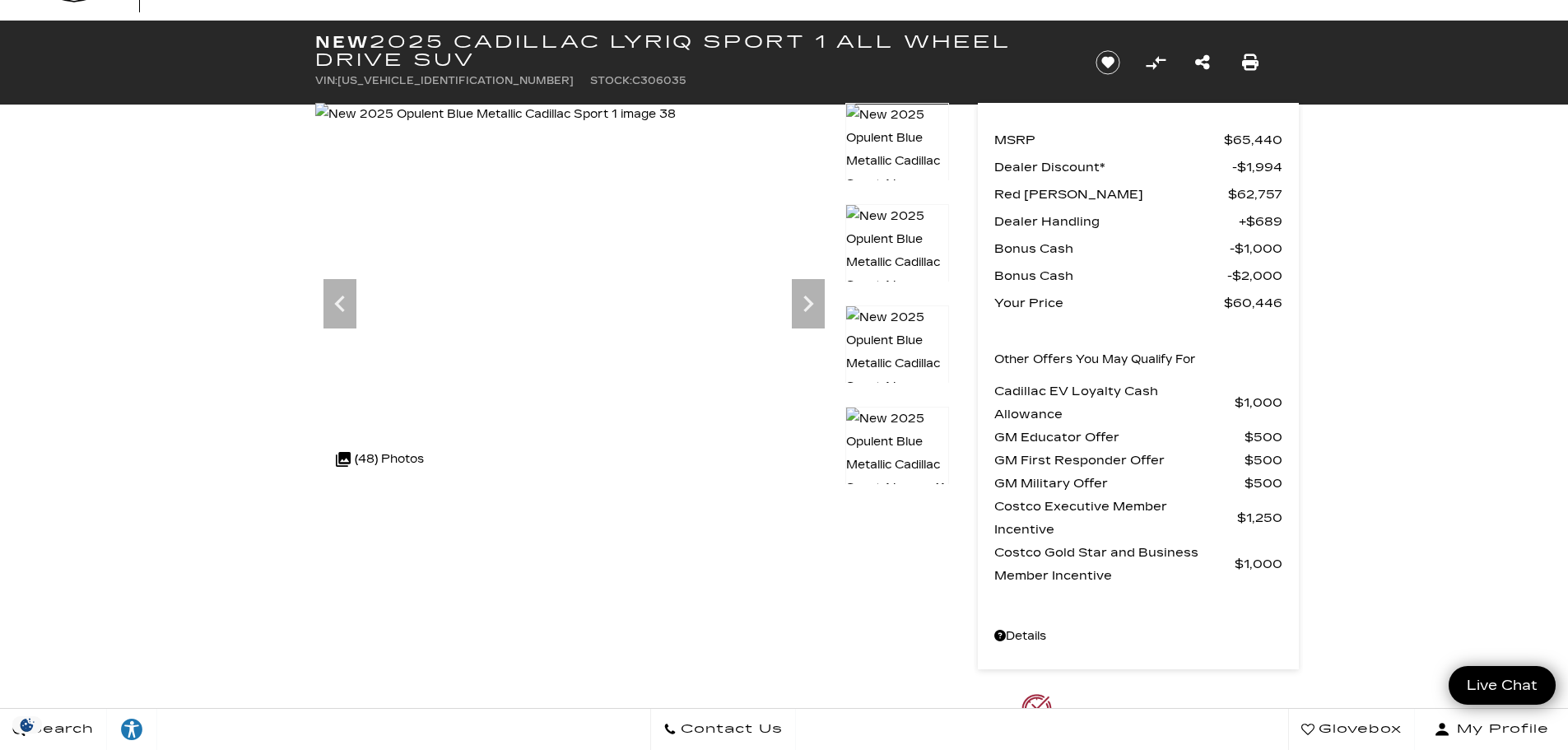
scroll to position [0, 0]
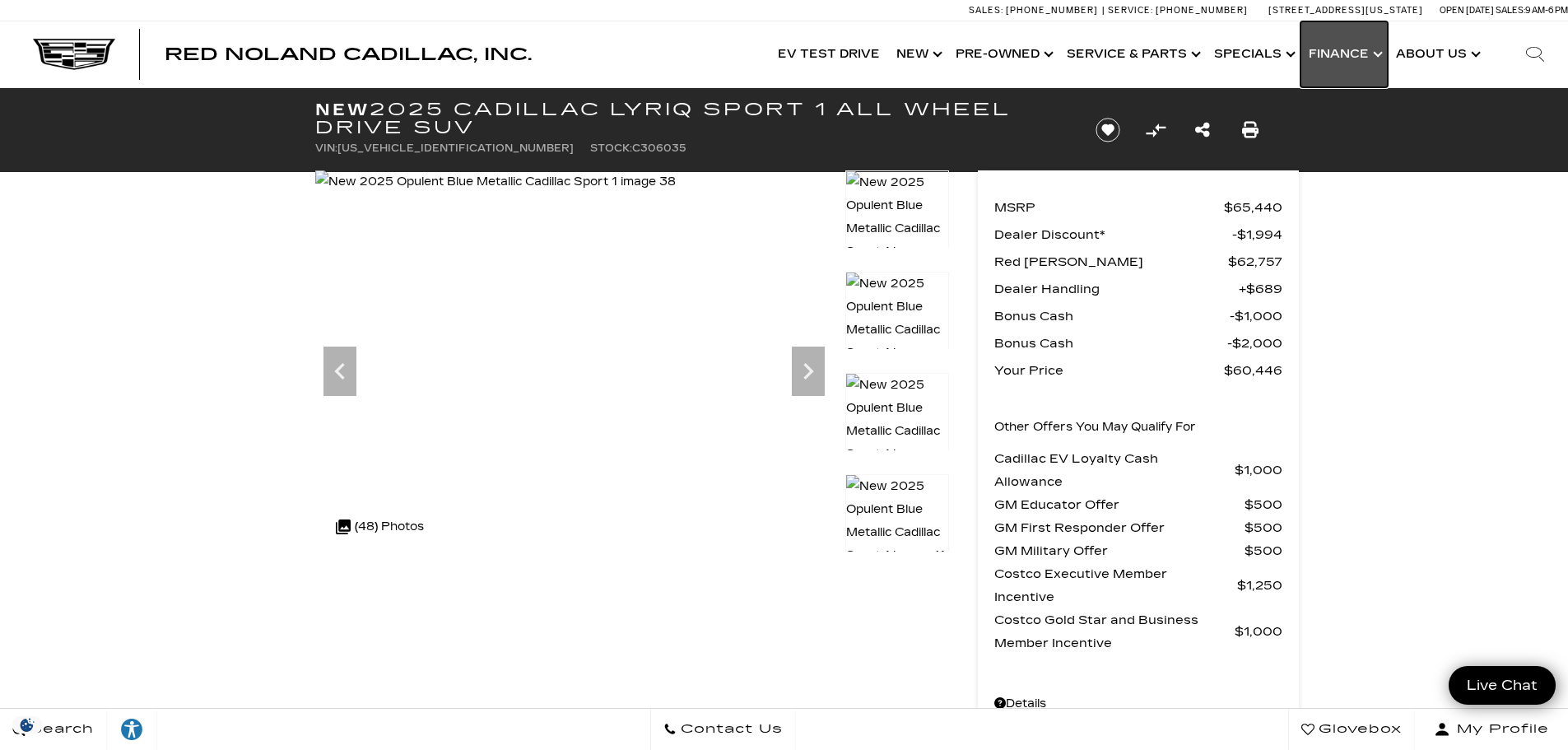
click at [1371, 52] on link "Show Finance" at bounding box center [1345, 53] width 88 height 66
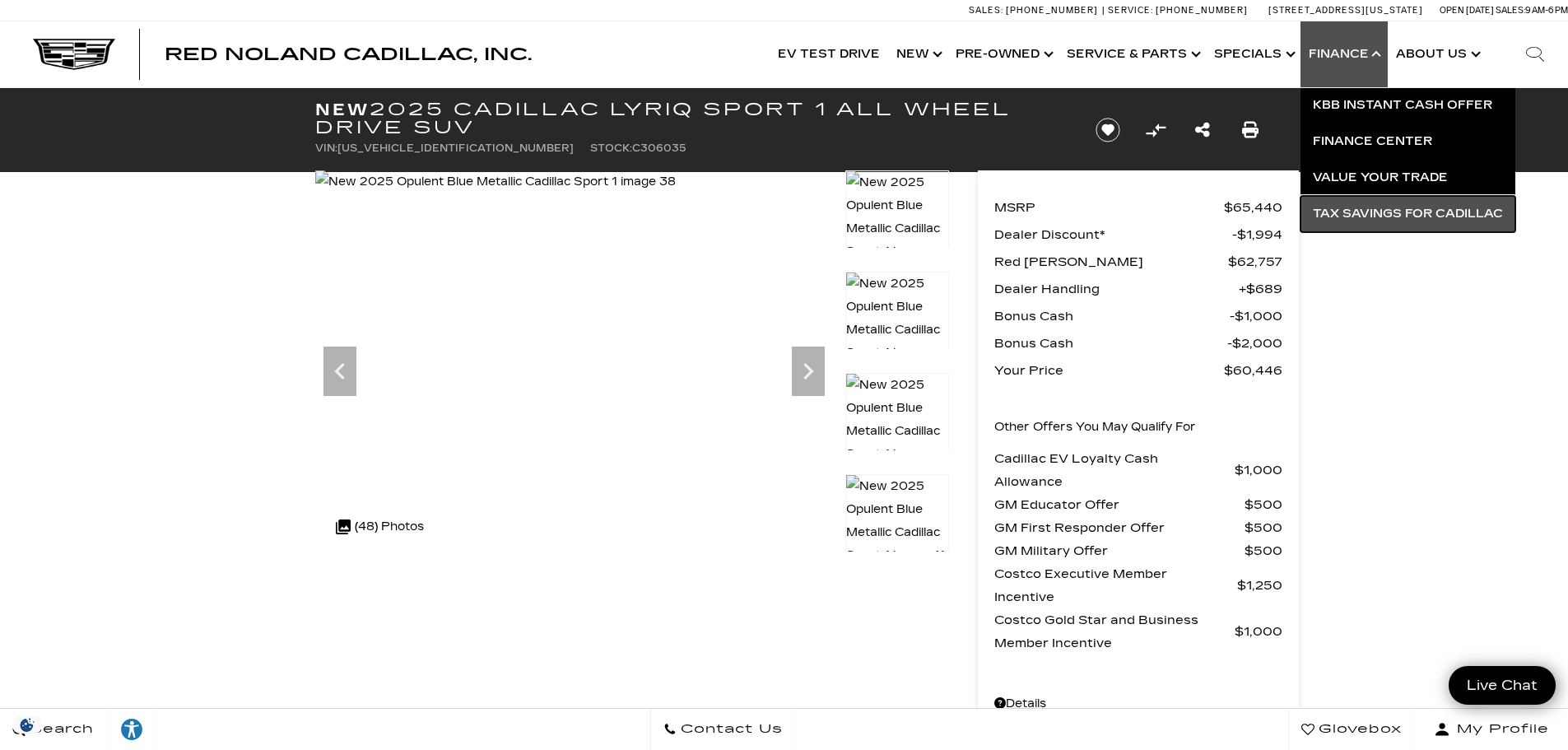
click at [1393, 211] on link "Tax Savings for Cadillac" at bounding box center [1409, 214] width 215 height 36
